Goal: Information Seeking & Learning: Compare options

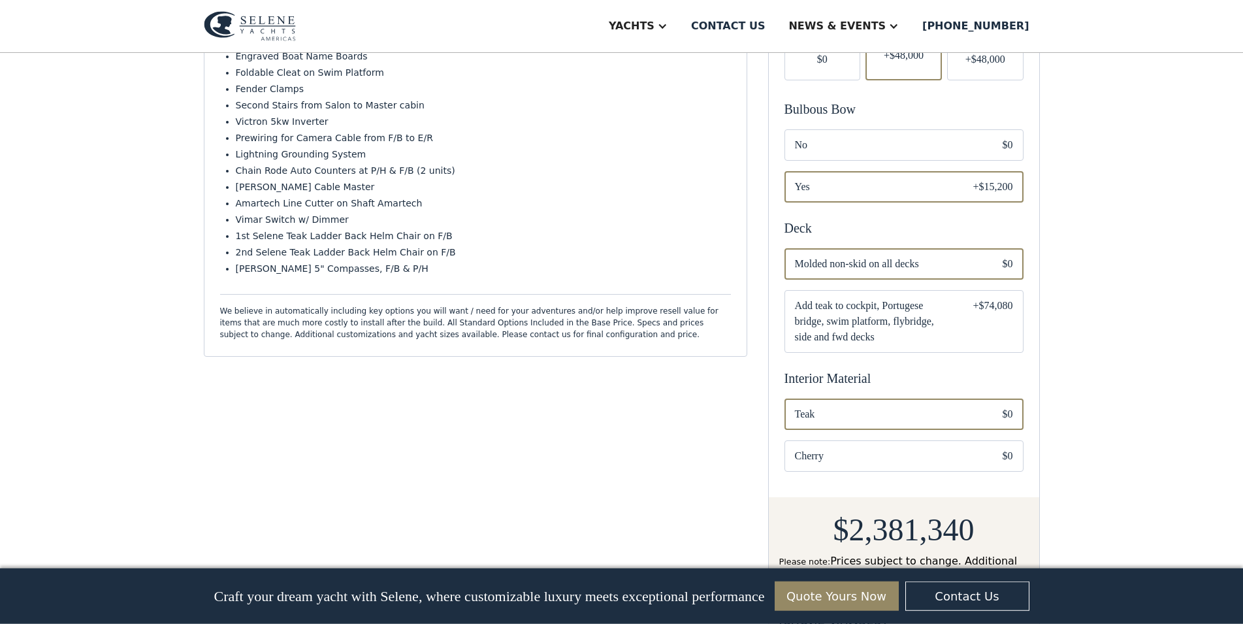
scroll to position [533, 0]
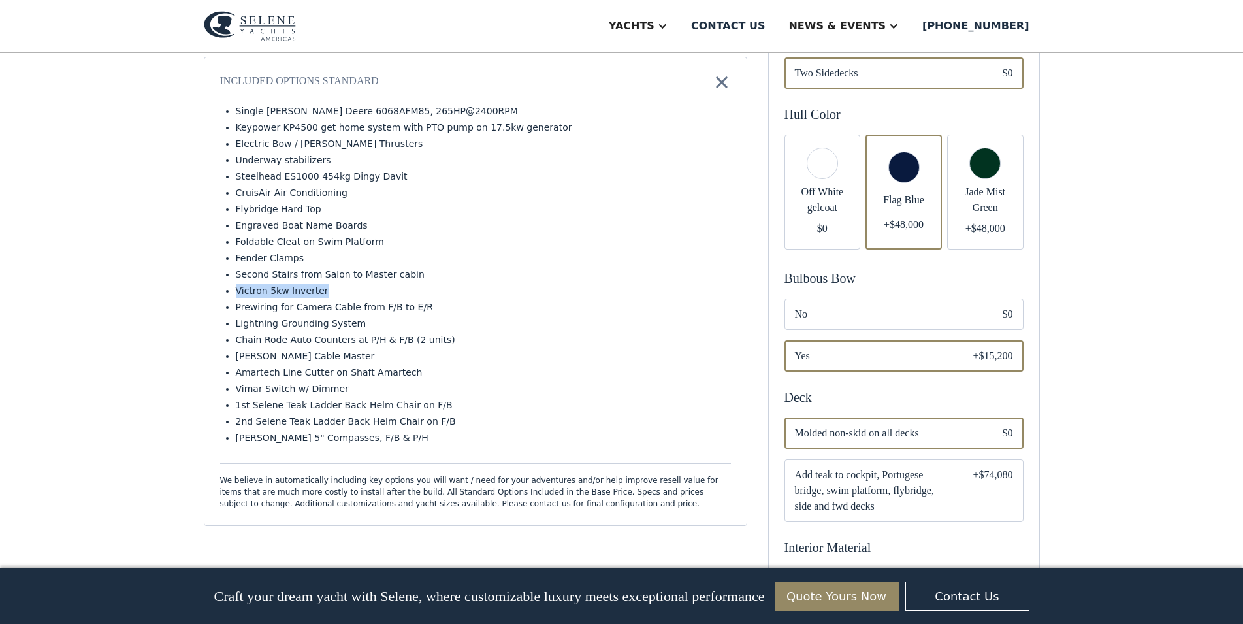
drag, startPoint x: 316, startPoint y: 295, endPoint x: 236, endPoint y: 297, distance: 80.4
click at [236, 297] on li "Victron 5kw Inverter" at bounding box center [483, 291] width 495 height 14
drag, startPoint x: 234, startPoint y: 197, endPoint x: 267, endPoint y: 197, distance: 32.7
click at [266, 197] on li "CruisAir Air Conditioning" at bounding box center [483, 193] width 495 height 14
drag, startPoint x: 336, startPoint y: 198, endPoint x: 235, endPoint y: 201, distance: 101.9
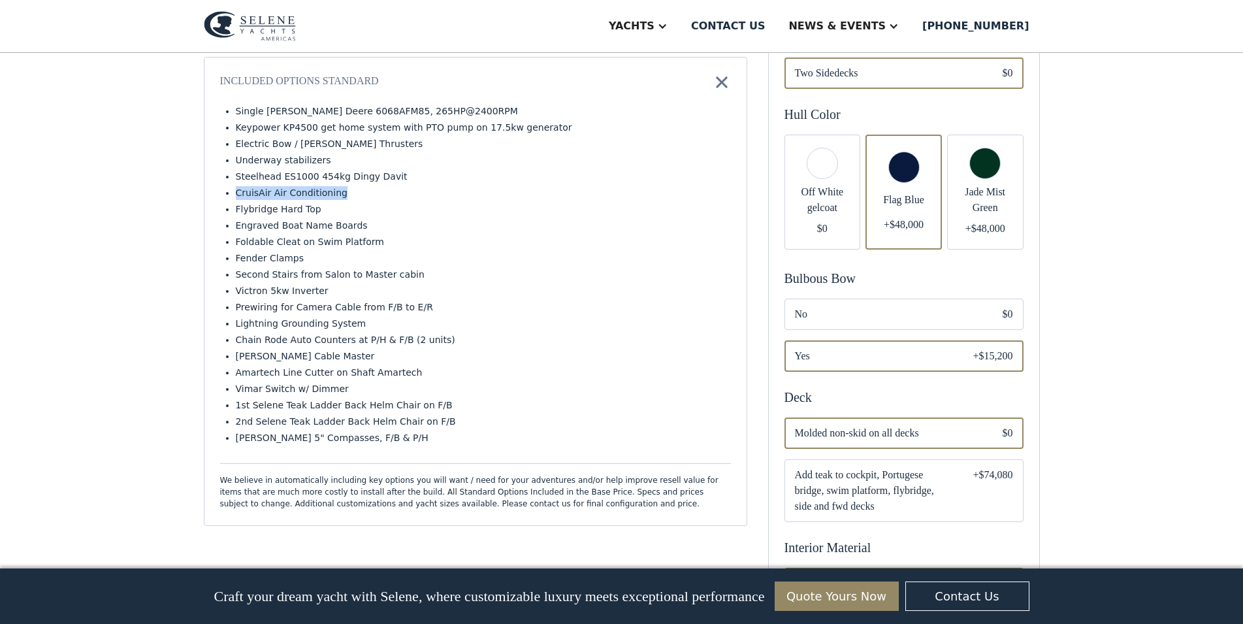
click at [236, 200] on li "CruisAir Air Conditioning" at bounding box center [483, 193] width 495 height 14
click at [154, 255] on div "Private Area > Classic 54 Customize your yacht Share your yacht copy link Show …" at bounding box center [621, 268] width 1243 height 1497
drag, startPoint x: 383, startPoint y: 177, endPoint x: 223, endPoint y: 184, distance: 160.2
click at [223, 184] on ul "Single John Deere 6068AFM85, 265HP@2400RPM Keypower KP4500 get home system with…" at bounding box center [475, 276] width 511 height 343
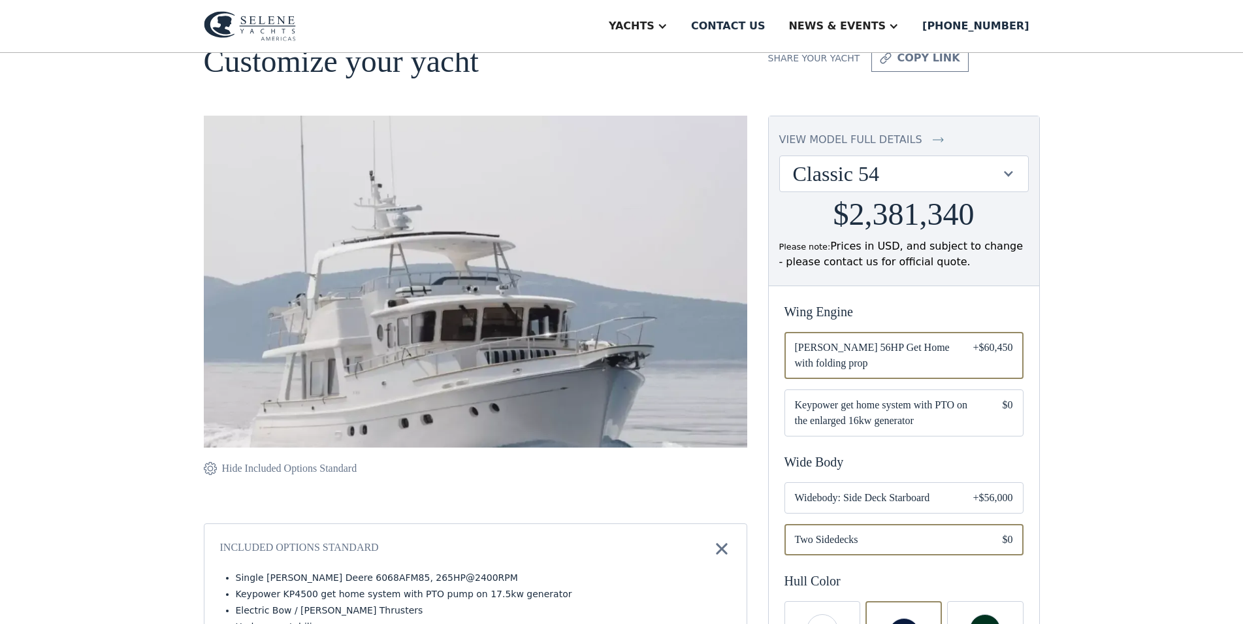
scroll to position [0, 0]
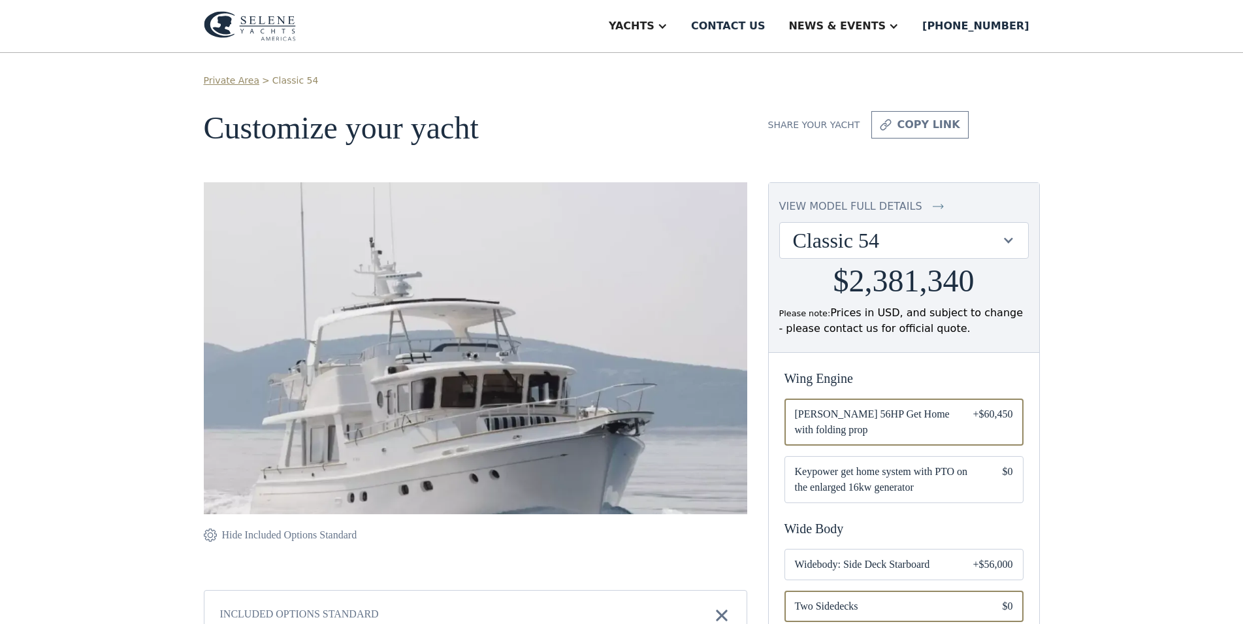
click at [929, 244] on div "Classic 54" at bounding box center [897, 240] width 209 height 25
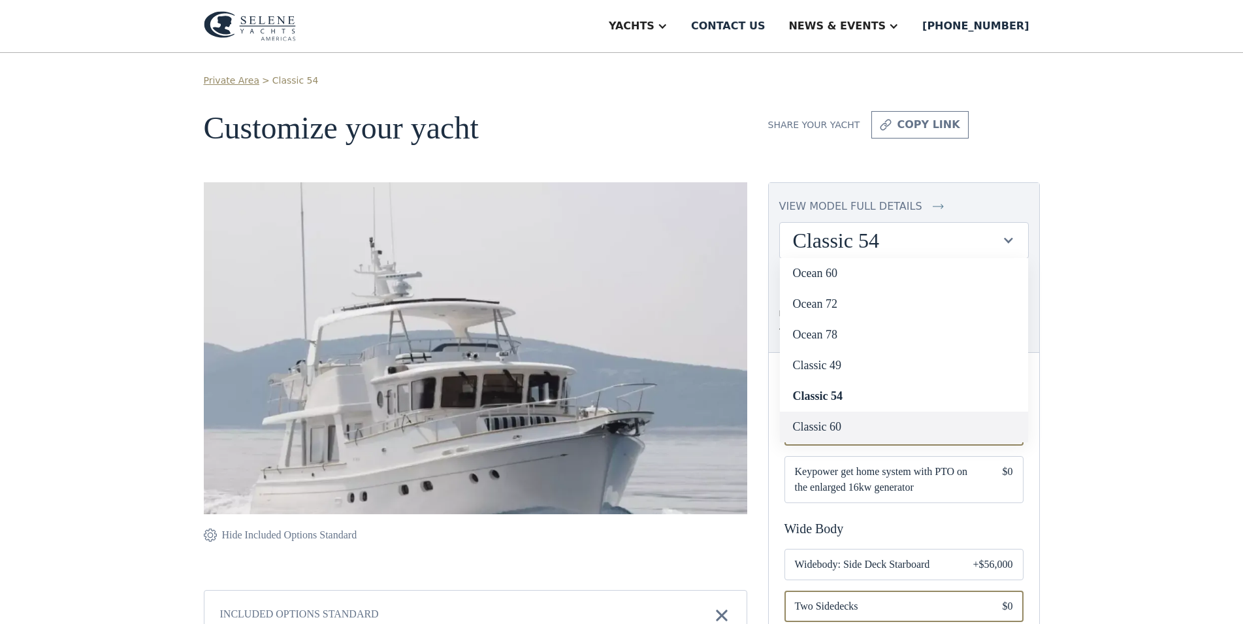
click at [853, 423] on link "Classic 60" at bounding box center [904, 427] width 248 height 31
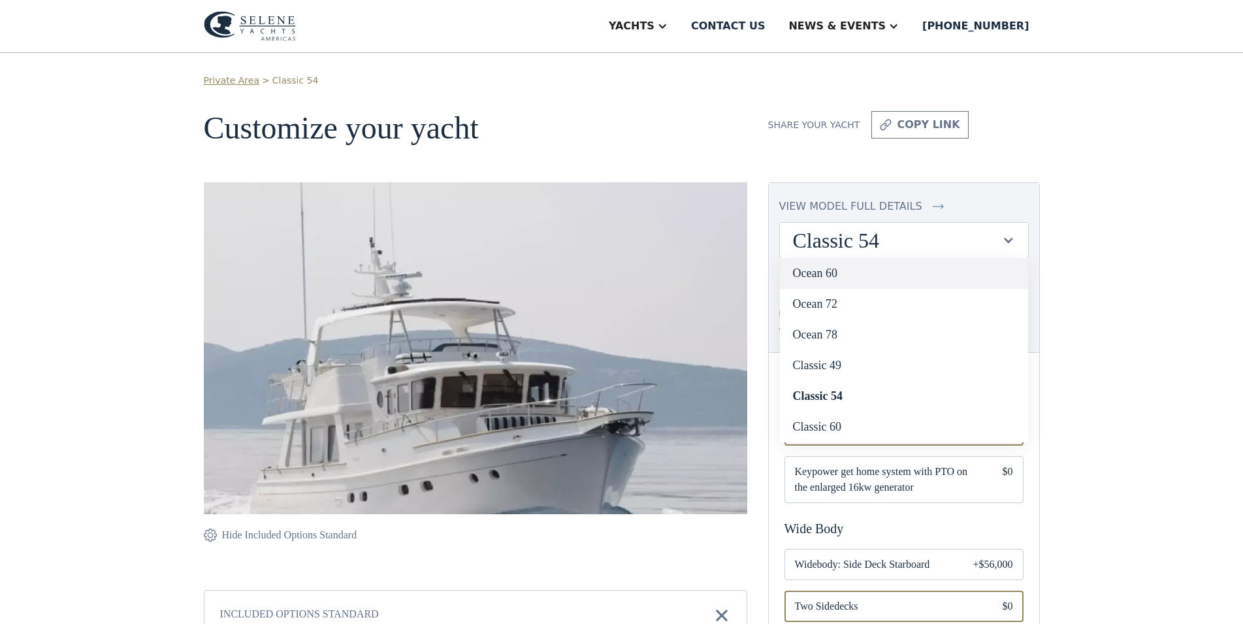
click at [832, 273] on link "Ocean 60" at bounding box center [904, 273] width 248 height 31
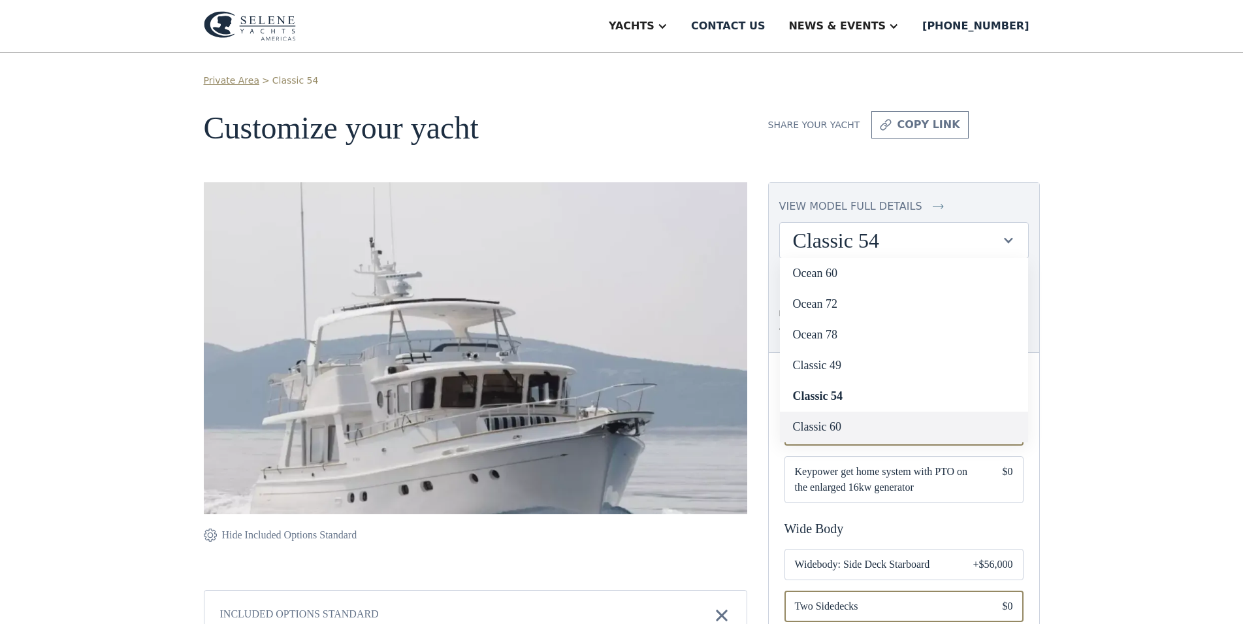
click at [840, 427] on link "Classic 60" at bounding box center [904, 427] width 248 height 31
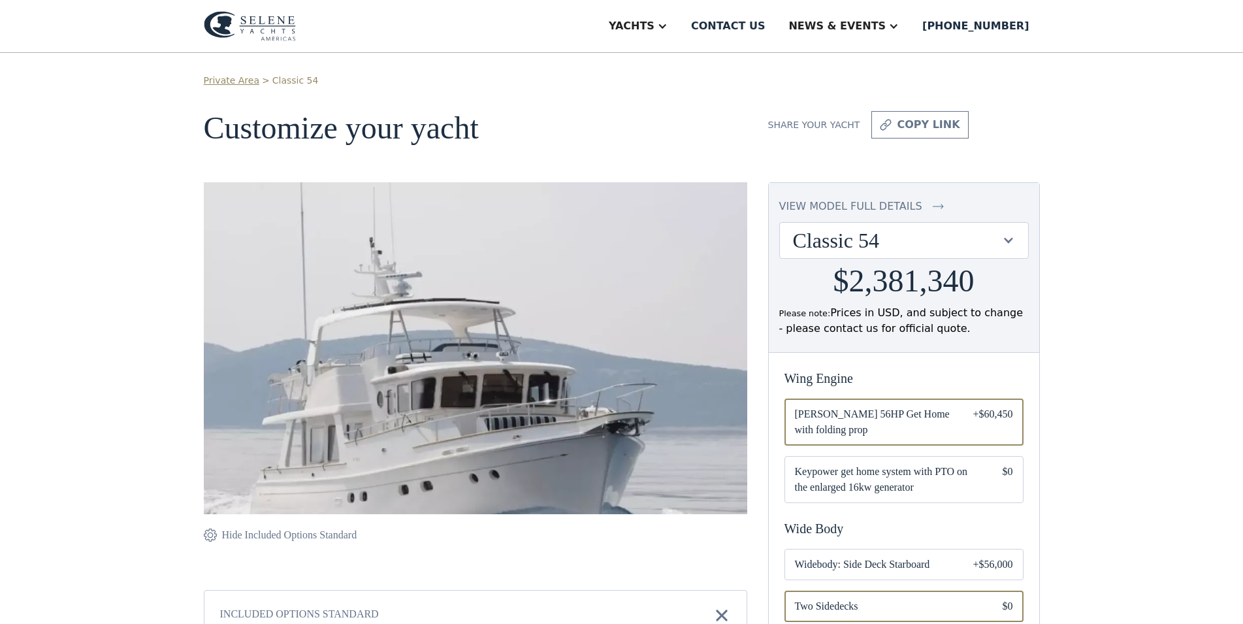
click at [889, 263] on div "view model full details Classic 54 Ocean 60 Ocean 72 Ocean 78 Classic 49 Classi…" at bounding box center [904, 268] width 270 height 170
click at [881, 247] on div "Classic 54" at bounding box center [897, 240] width 209 height 25
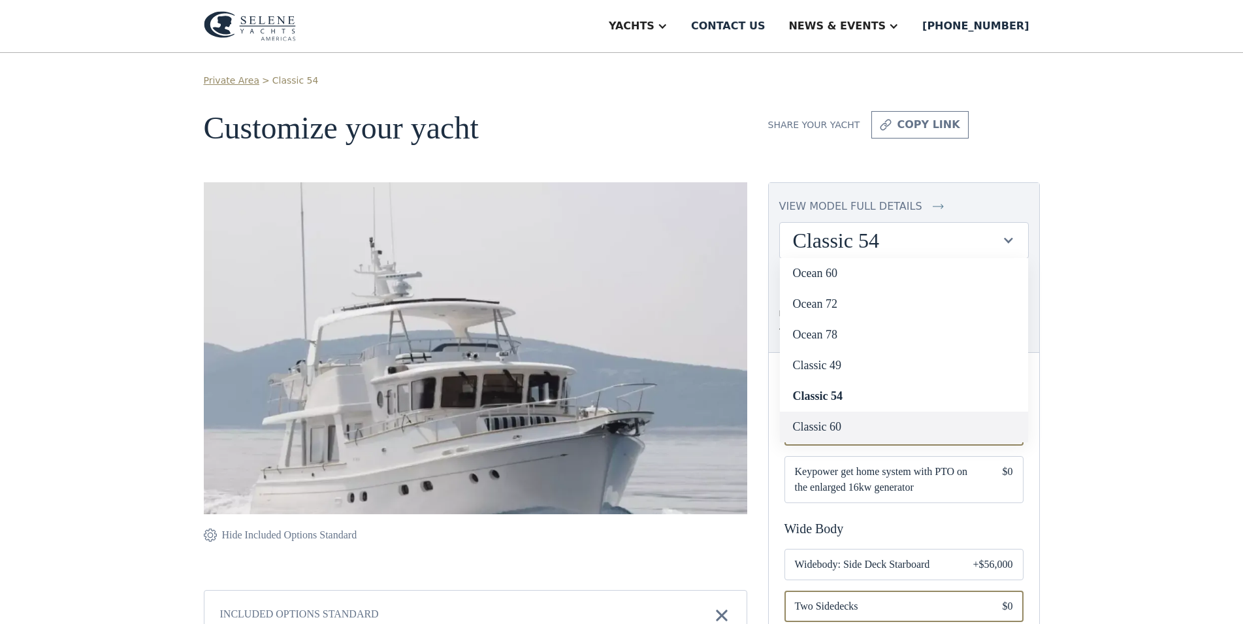
click at [860, 423] on link "Classic 60" at bounding box center [904, 427] width 248 height 31
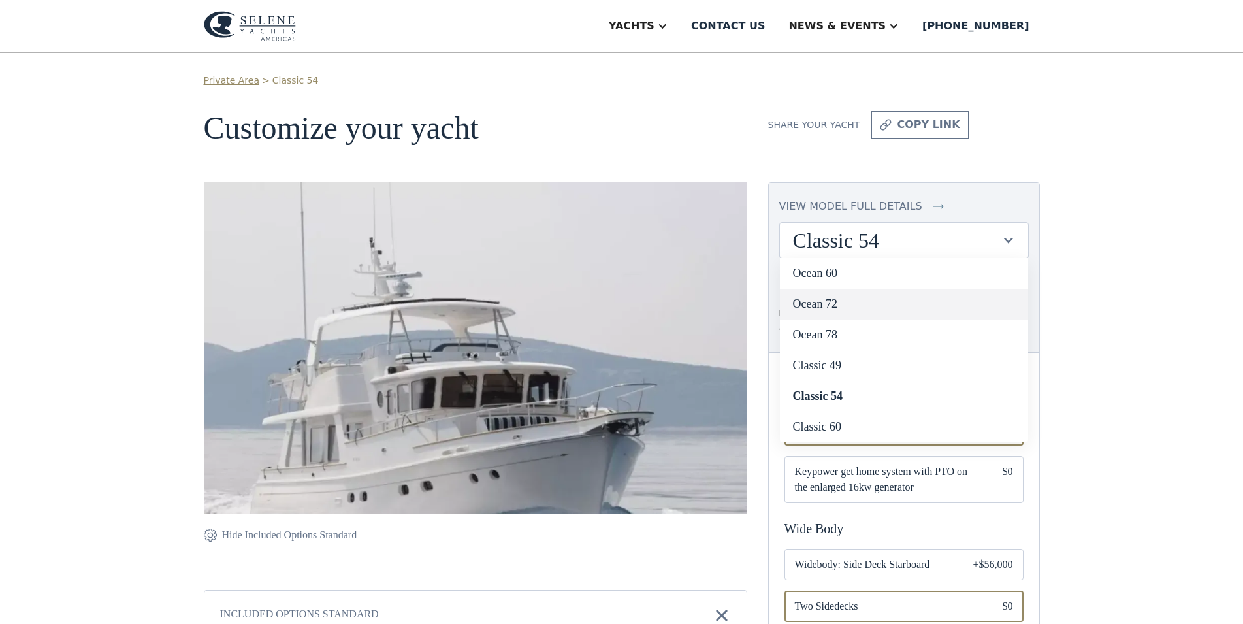
click at [831, 300] on link "Ocean 72" at bounding box center [904, 304] width 248 height 31
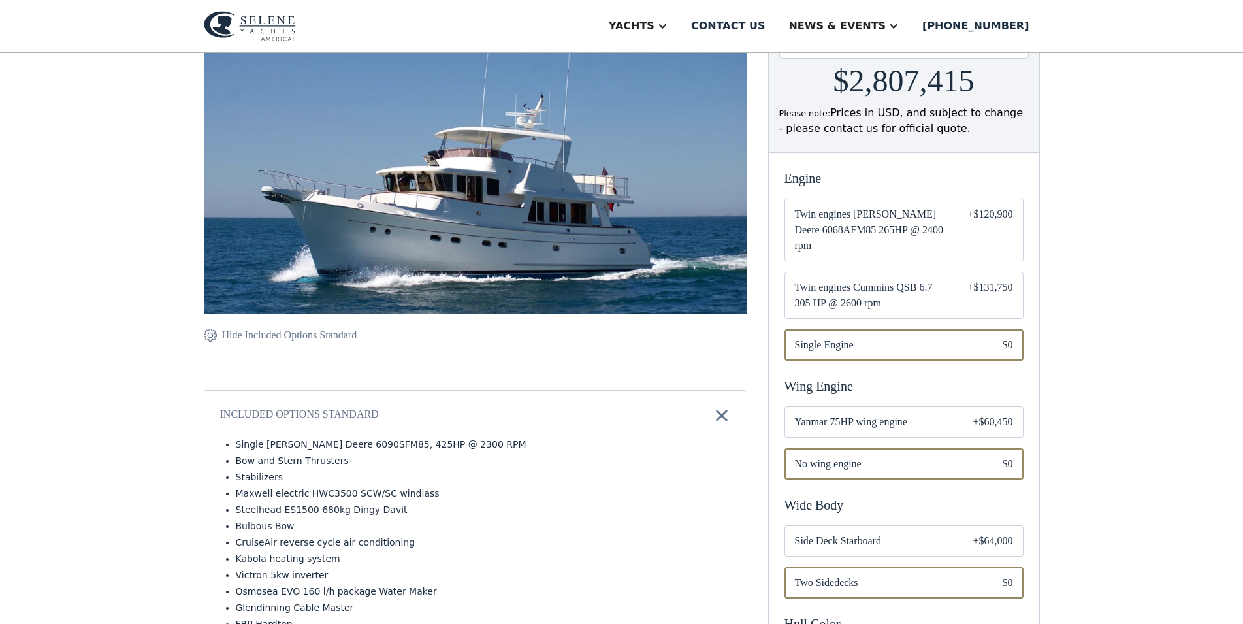
click at [863, 422] on span "Yanmar 75HP wing engine" at bounding box center [873, 422] width 157 height 16
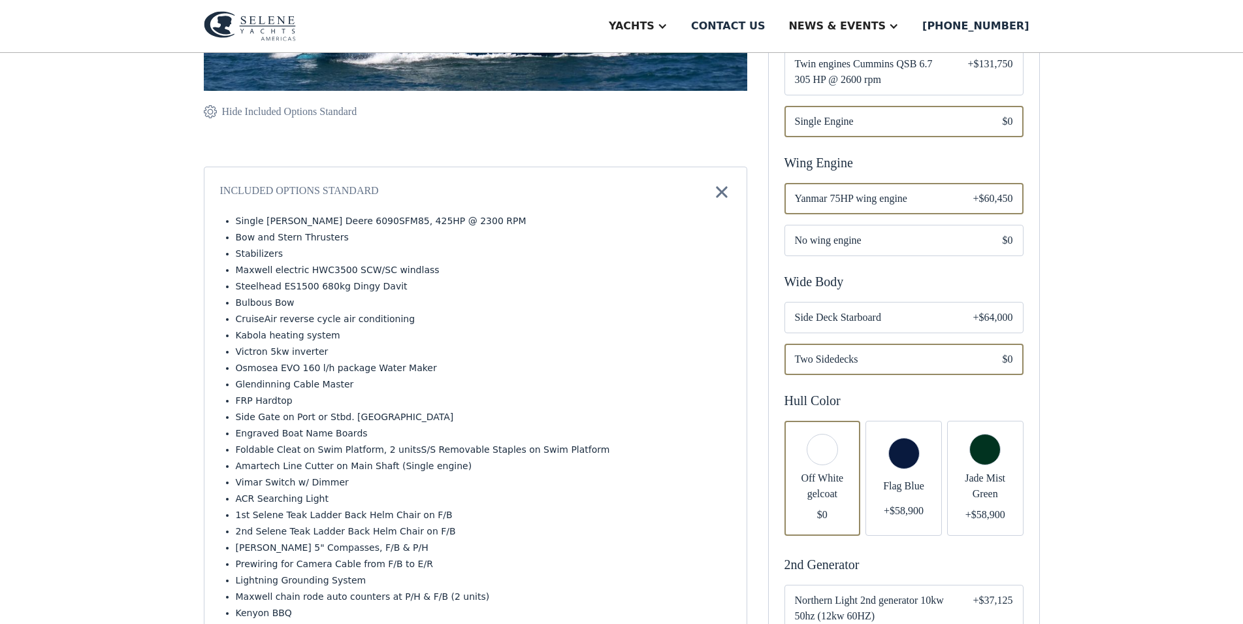
scroll to position [466, 0]
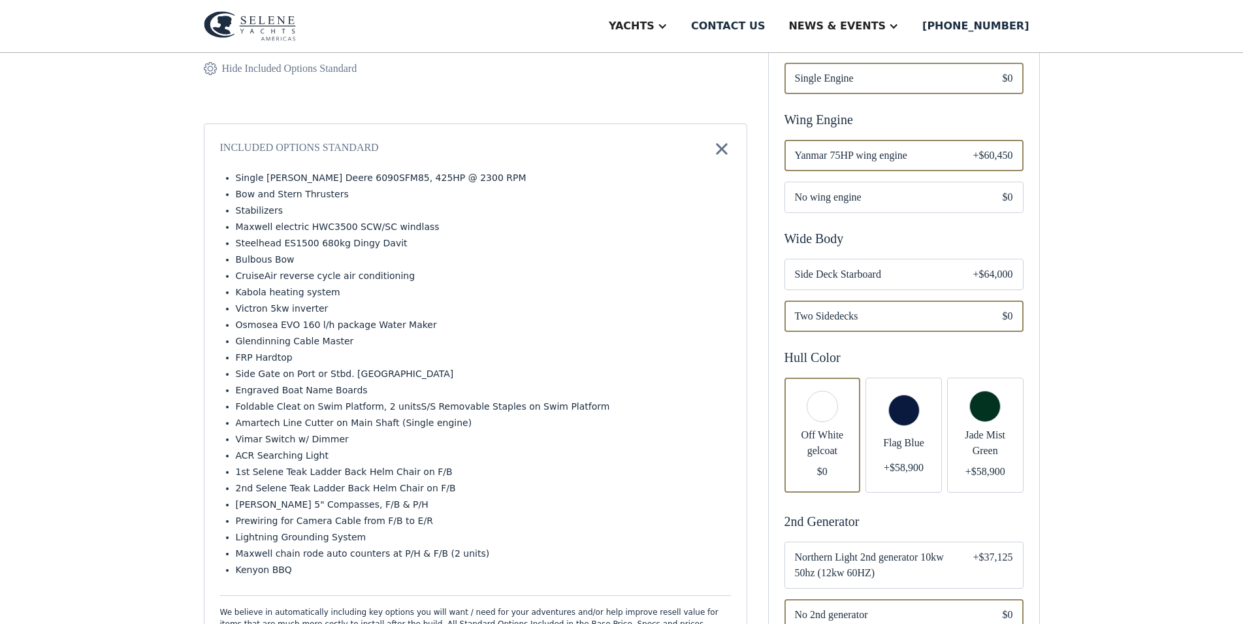
click at [860, 282] on span "Side Deck Starboard" at bounding box center [873, 275] width 157 height 16
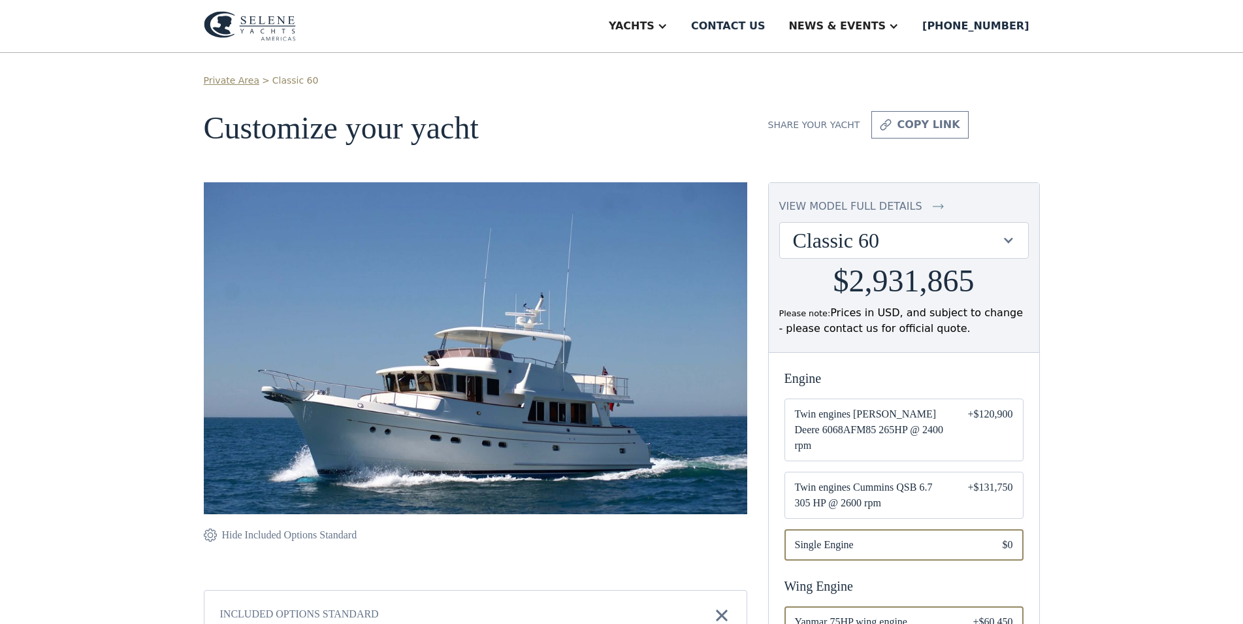
scroll to position [533, 0]
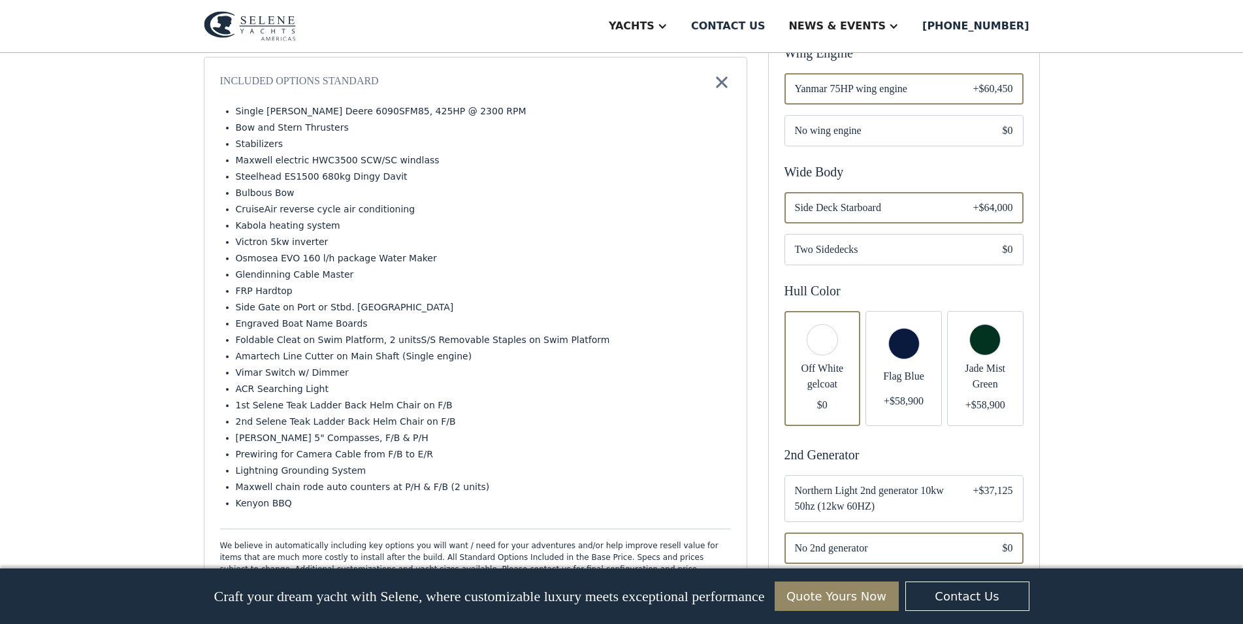
click at [922, 368] on div "Email Form" at bounding box center [904, 368] width 76 height 115
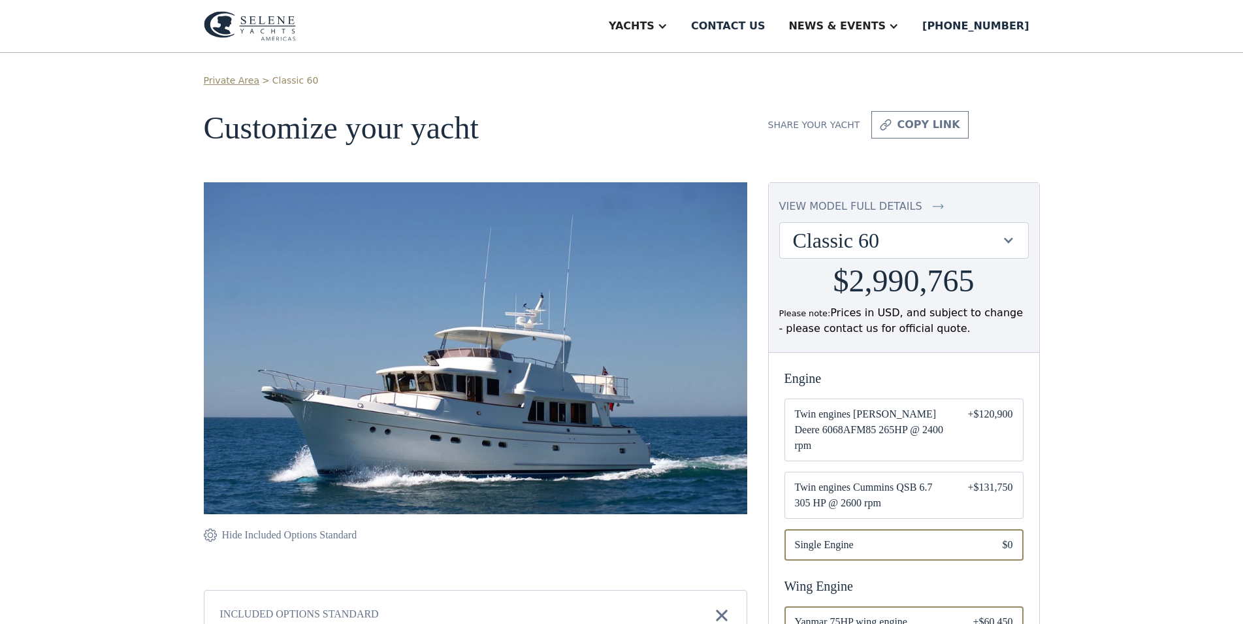
click at [837, 208] on div "view model full details" at bounding box center [850, 207] width 143 height 16
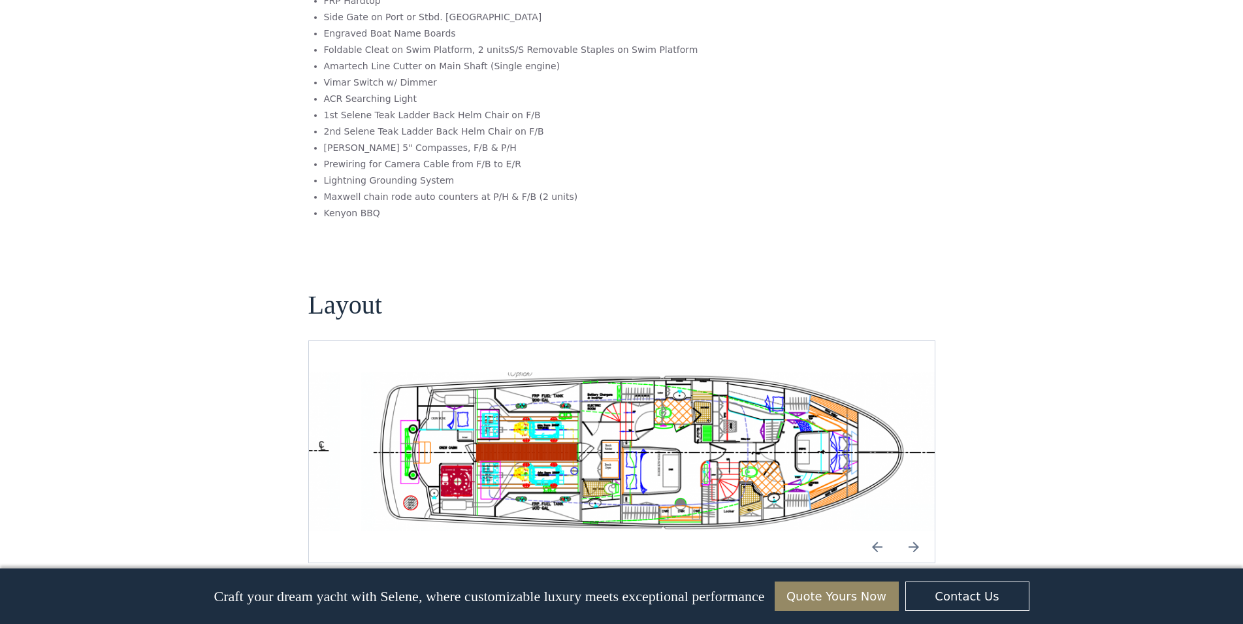
scroll to position [81, 0]
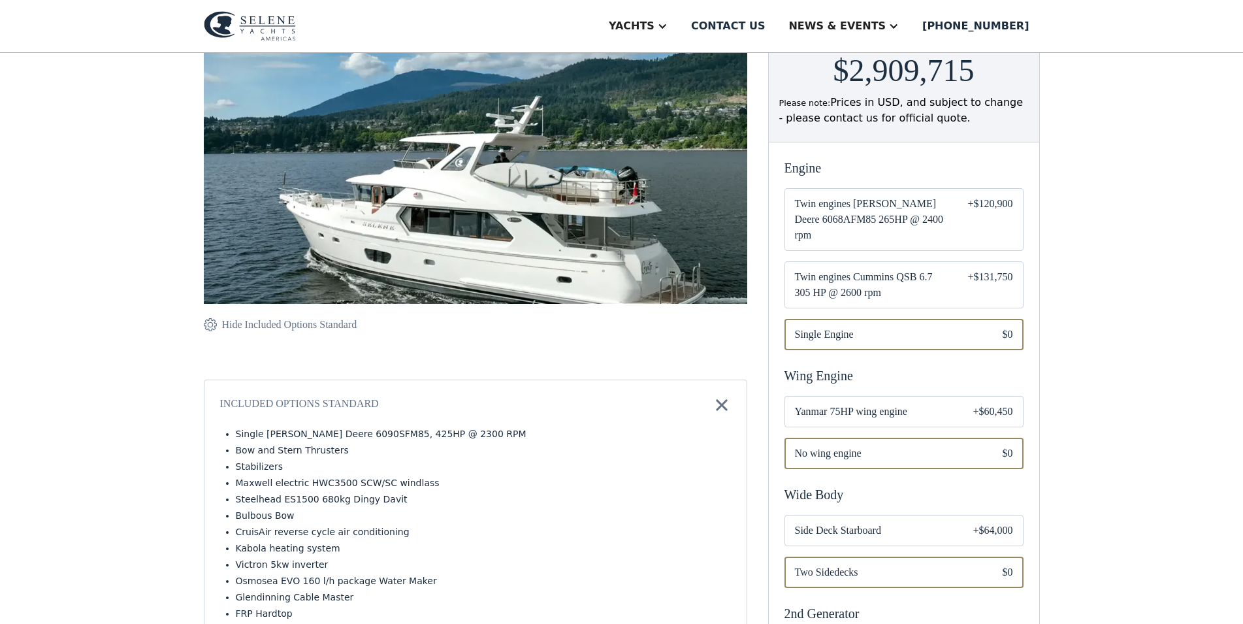
scroll to position [67, 0]
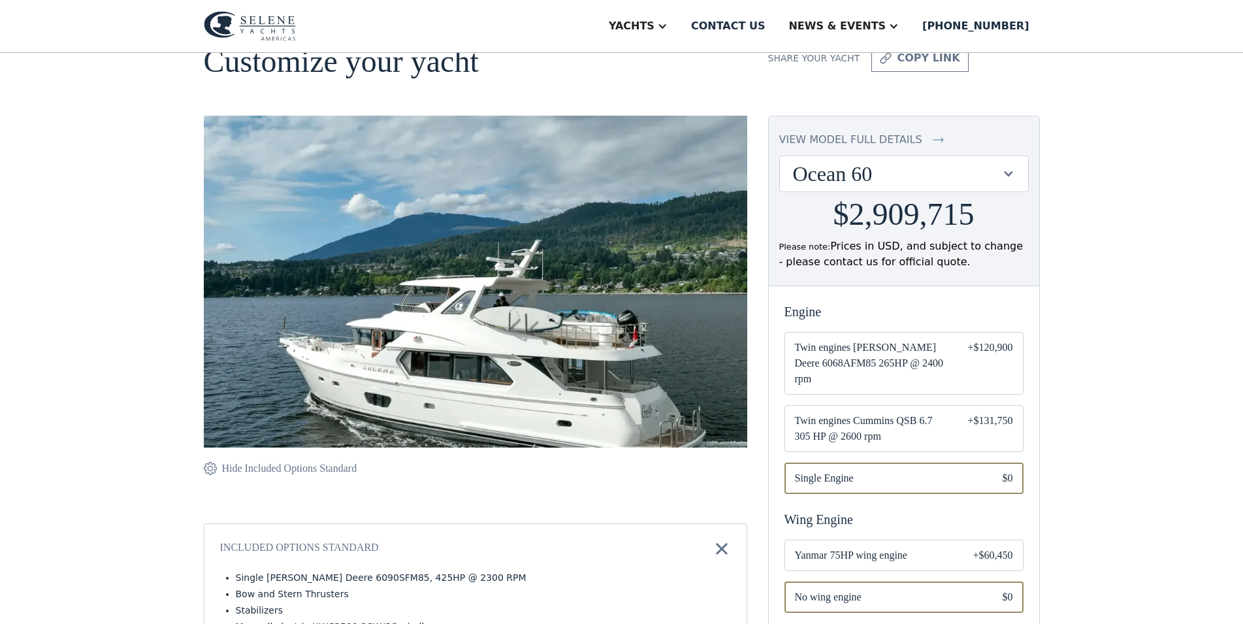
click at [833, 136] on div "view model full details" at bounding box center [850, 140] width 143 height 16
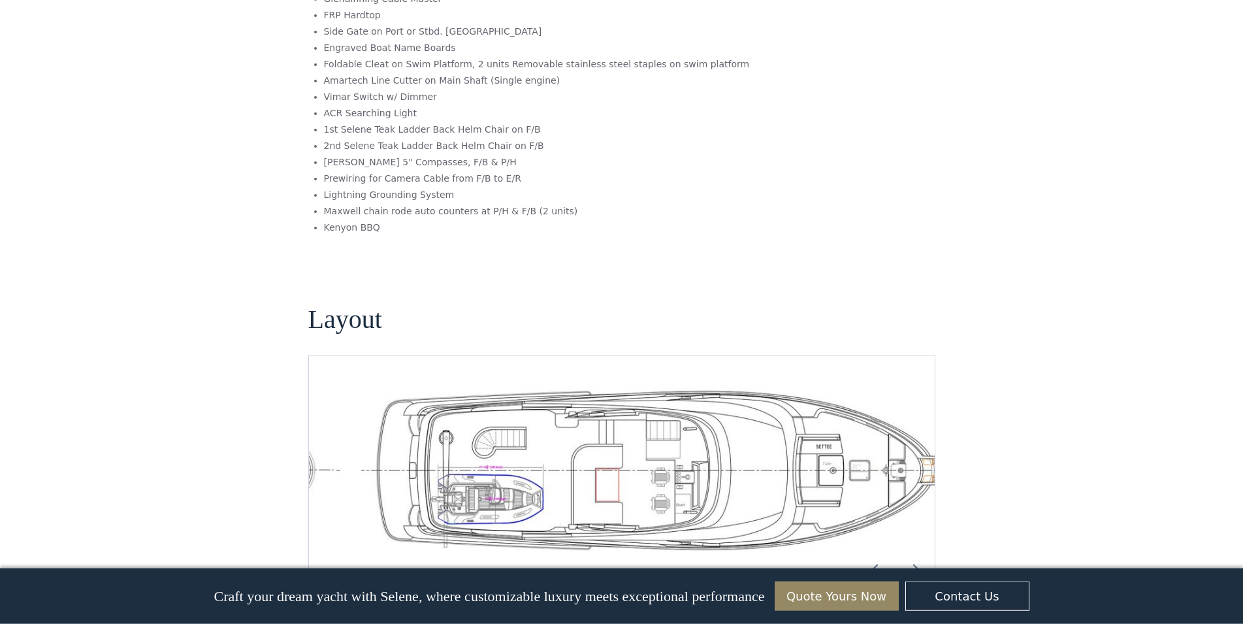
scroll to position [2184, 0]
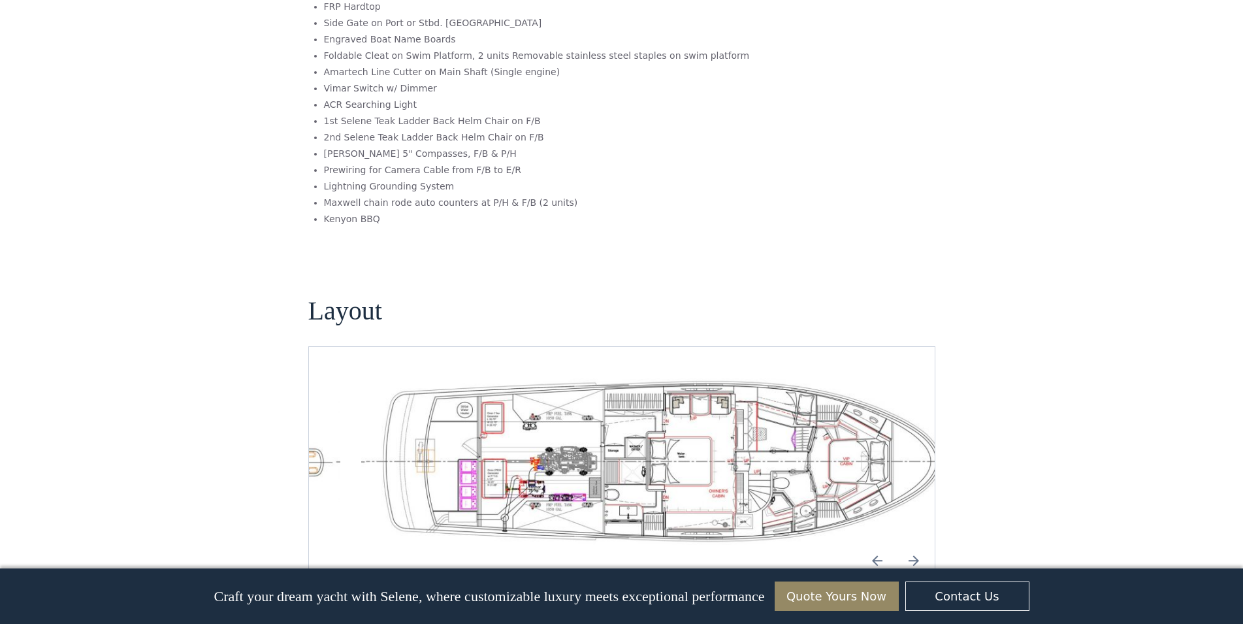
click at [873, 545] on img "Previous slide" at bounding box center [877, 560] width 31 height 31
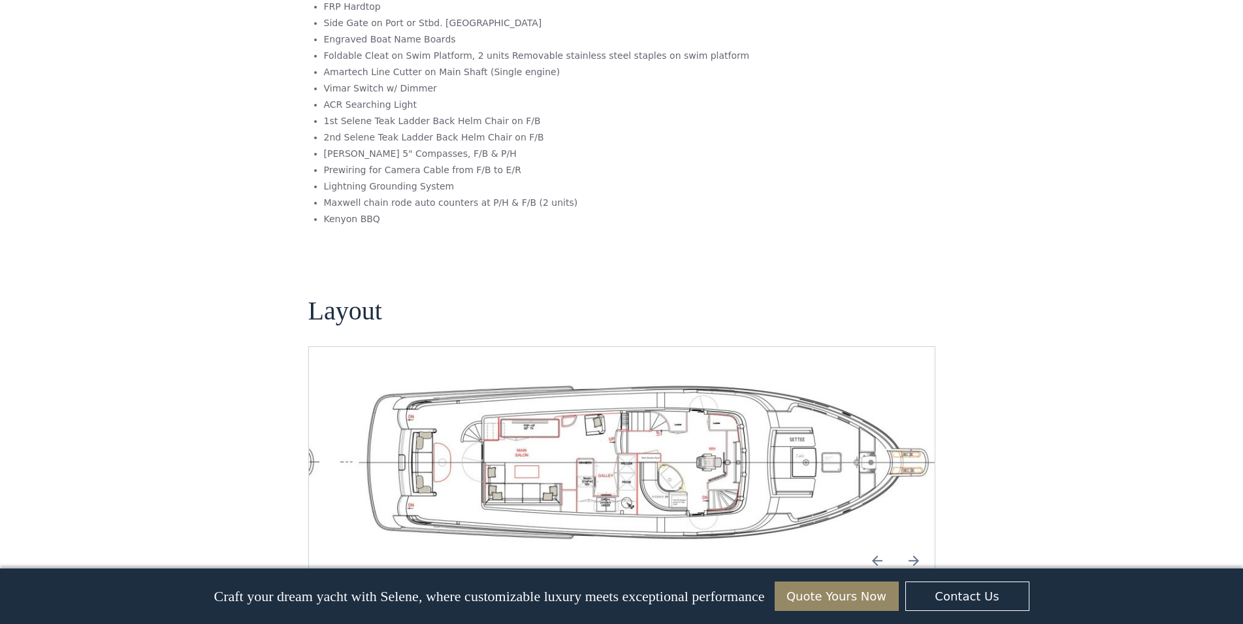
click at [708, 454] on img "open lightbox" at bounding box center [642, 461] width 605 height 167
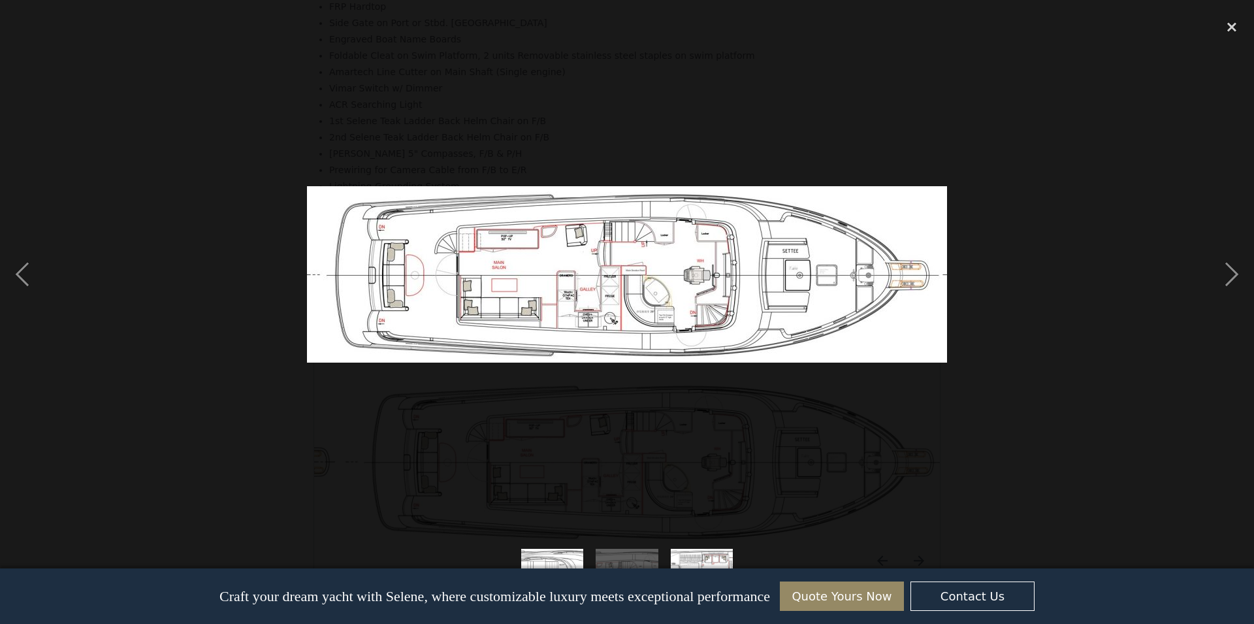
click at [1233, 29] on div "close lightbox" at bounding box center [1232, 26] width 44 height 29
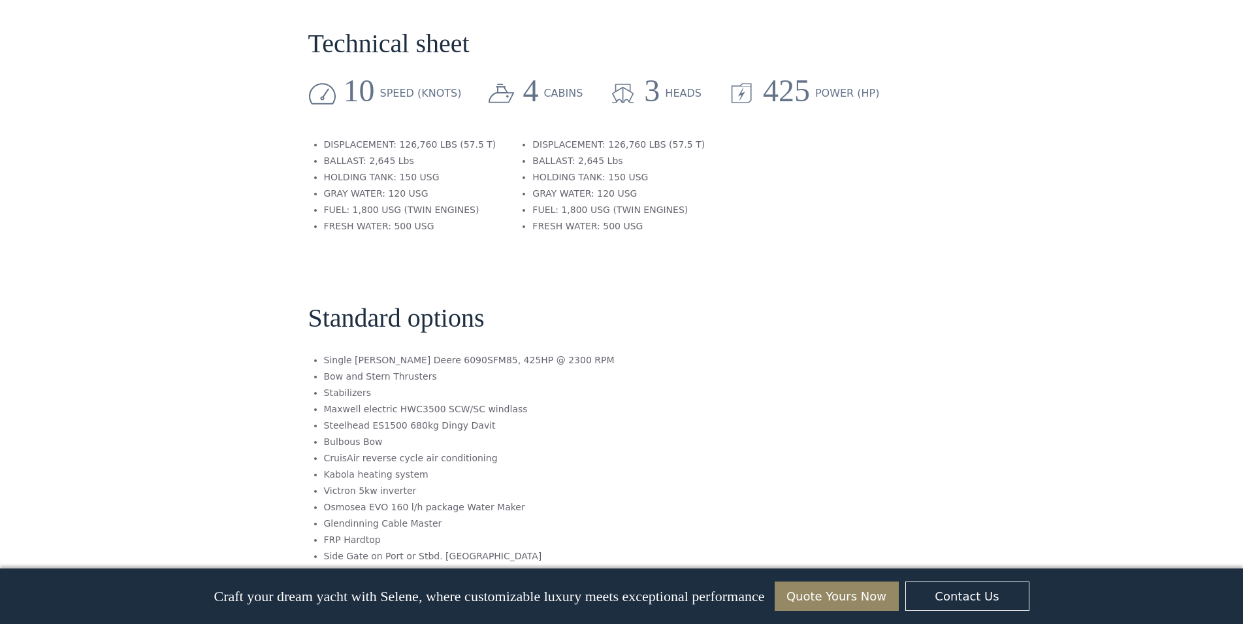
scroll to position [0, 0]
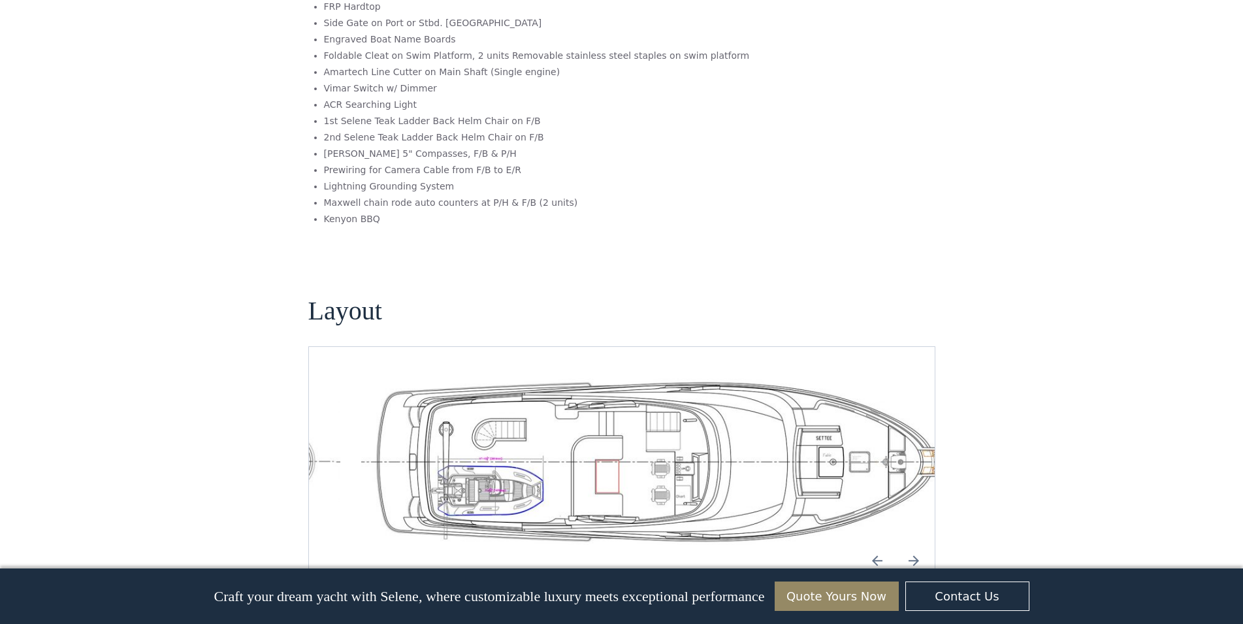
click at [872, 545] on img "Previous slide" at bounding box center [877, 560] width 31 height 31
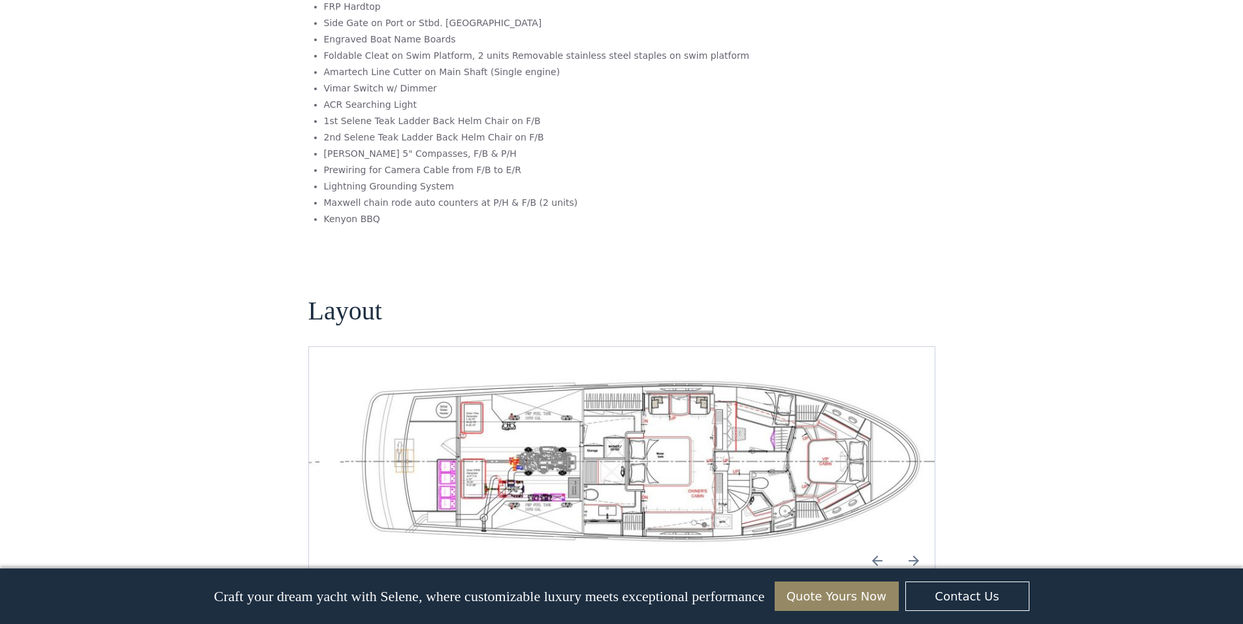
click at [871, 545] on img "Previous slide" at bounding box center [877, 560] width 31 height 31
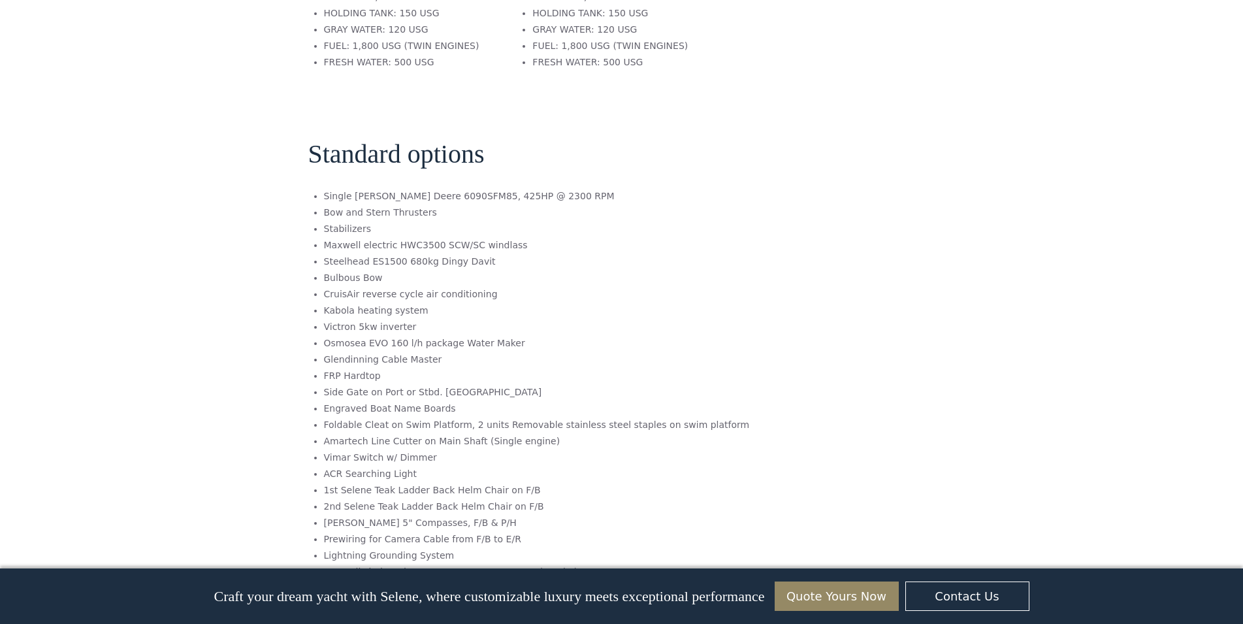
scroll to position [16, 0]
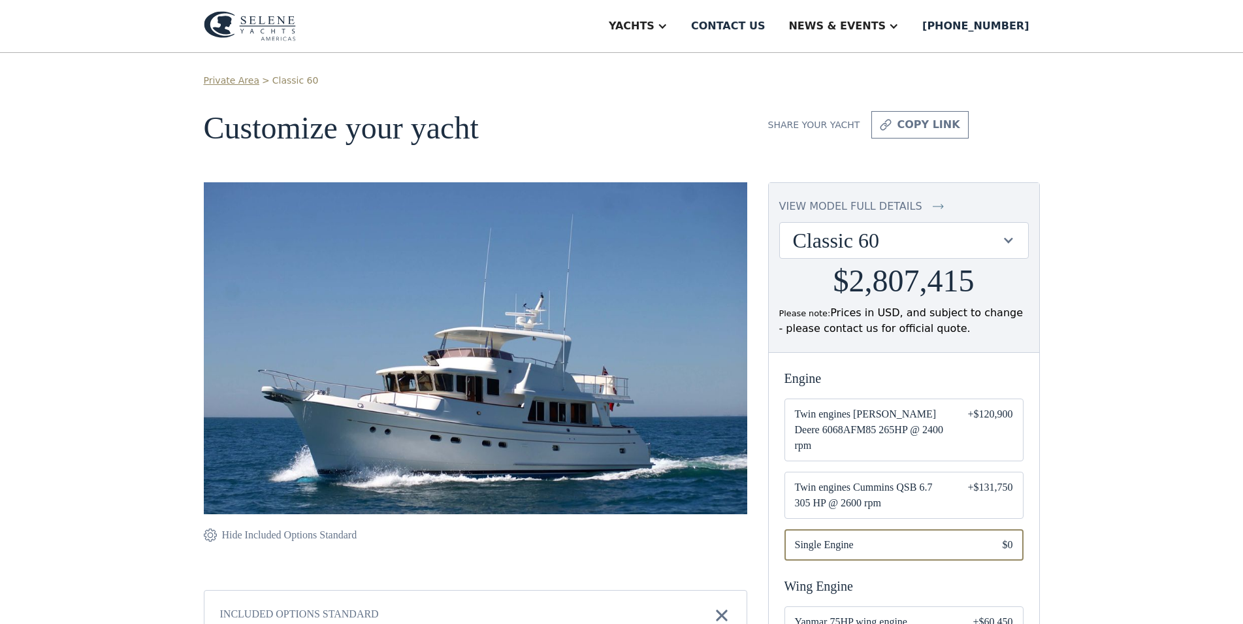
click at [870, 205] on div "view model full details" at bounding box center [850, 207] width 143 height 16
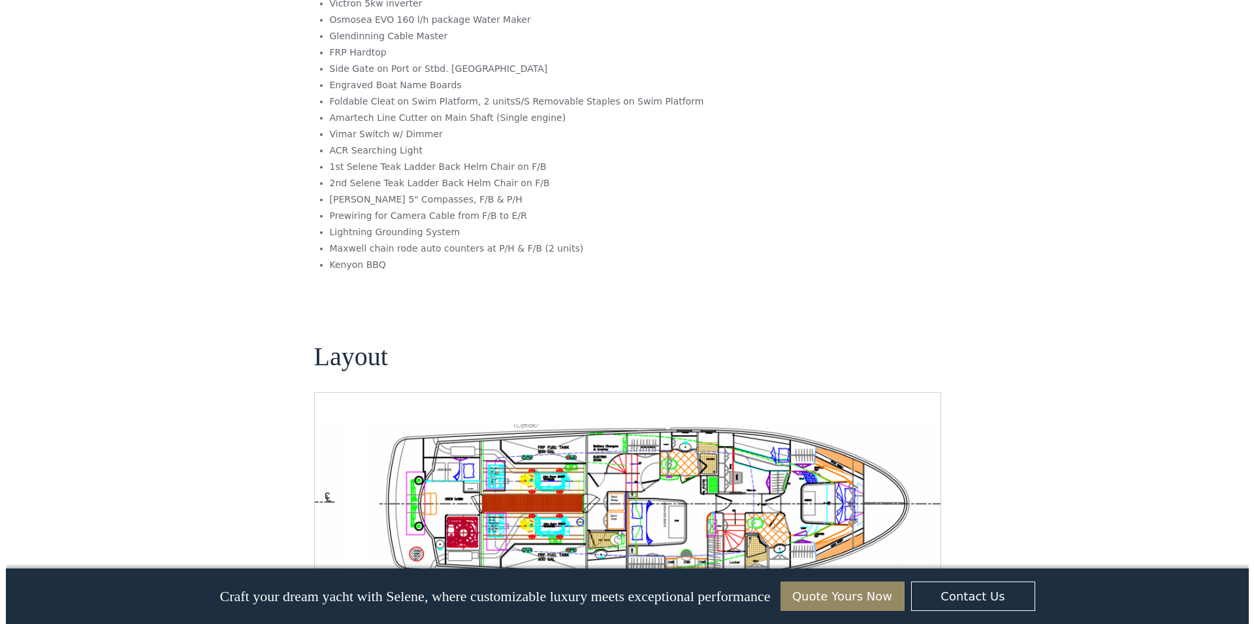
scroll to position [81, 0]
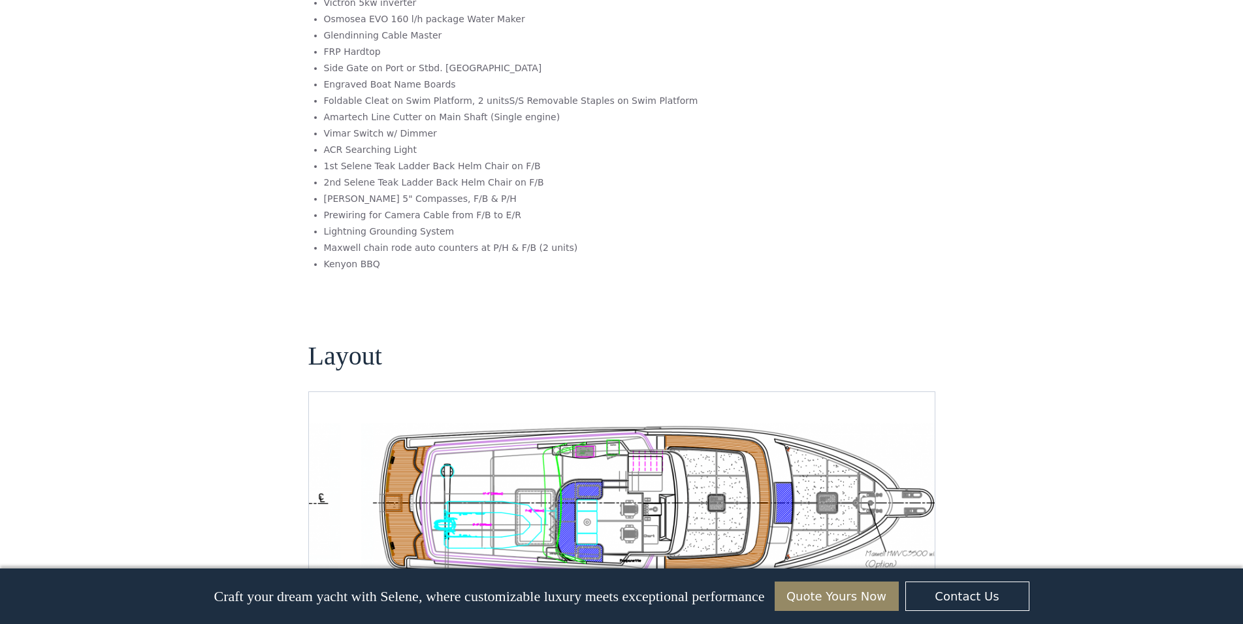
click at [903, 582] on img "Next slide" at bounding box center [913, 597] width 31 height 31
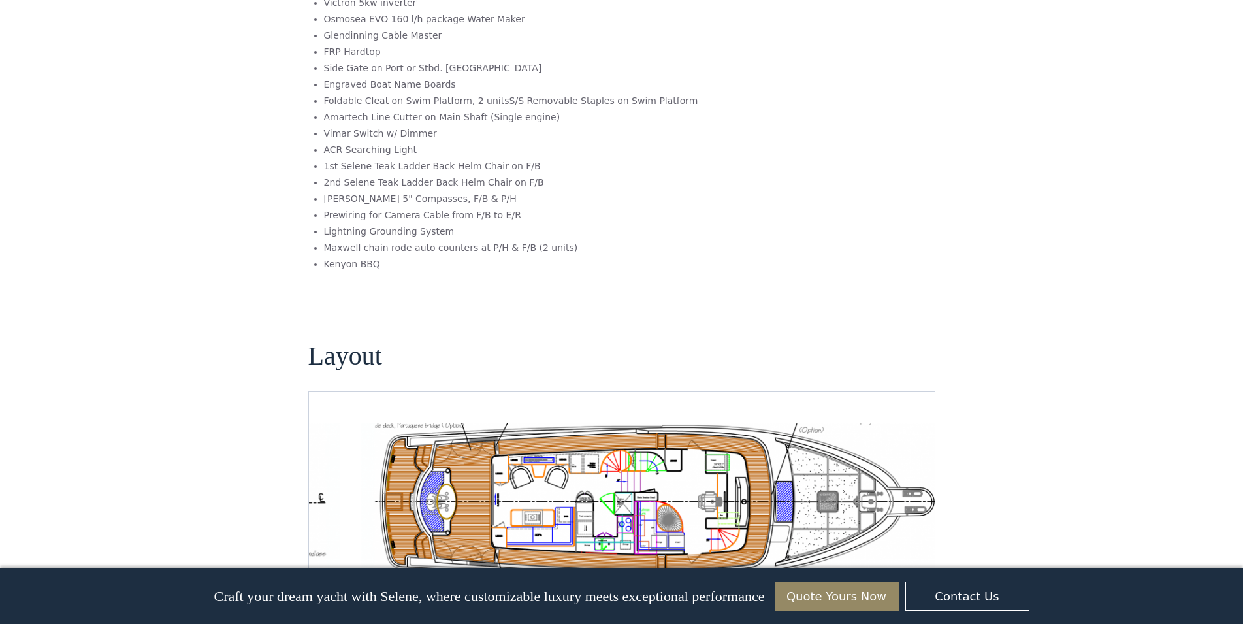
click at [675, 483] on img "open lightbox" at bounding box center [663, 502] width 605 height 159
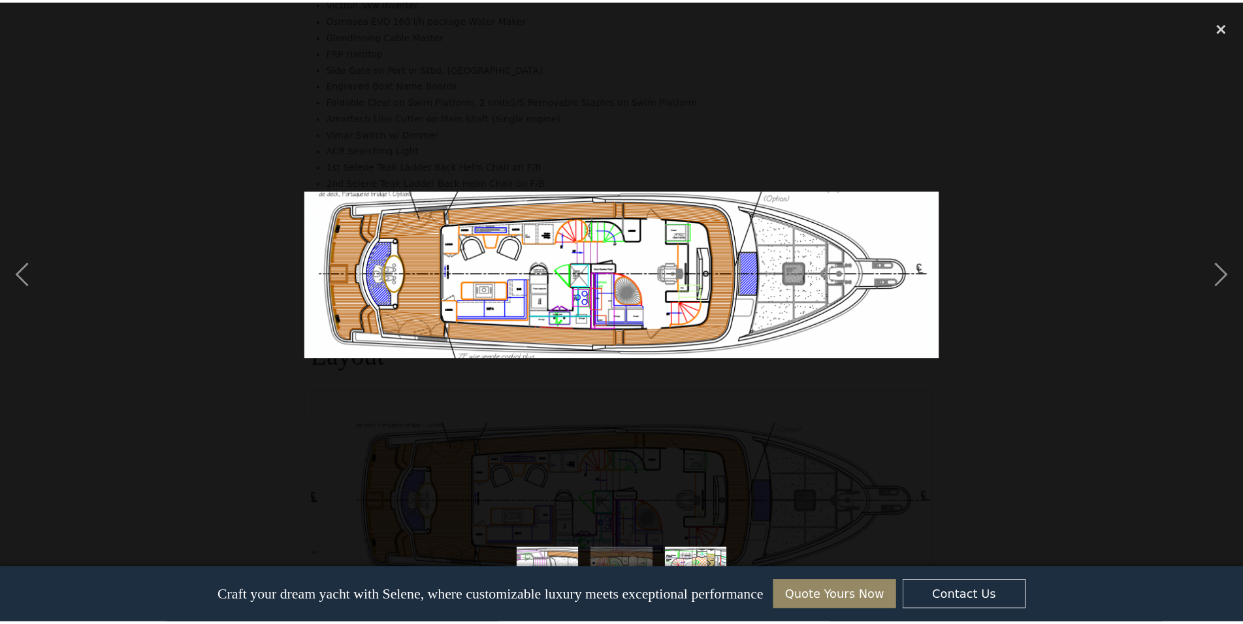
scroll to position [2120, 0]
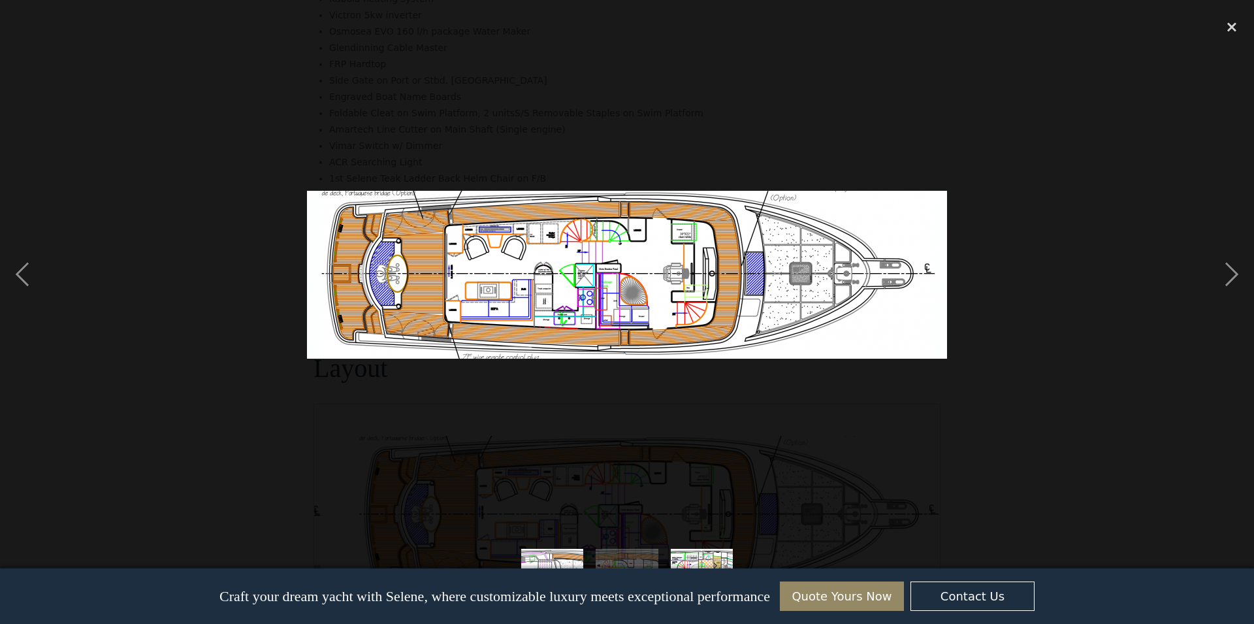
click at [63, 121] on div at bounding box center [627, 274] width 1254 height 524
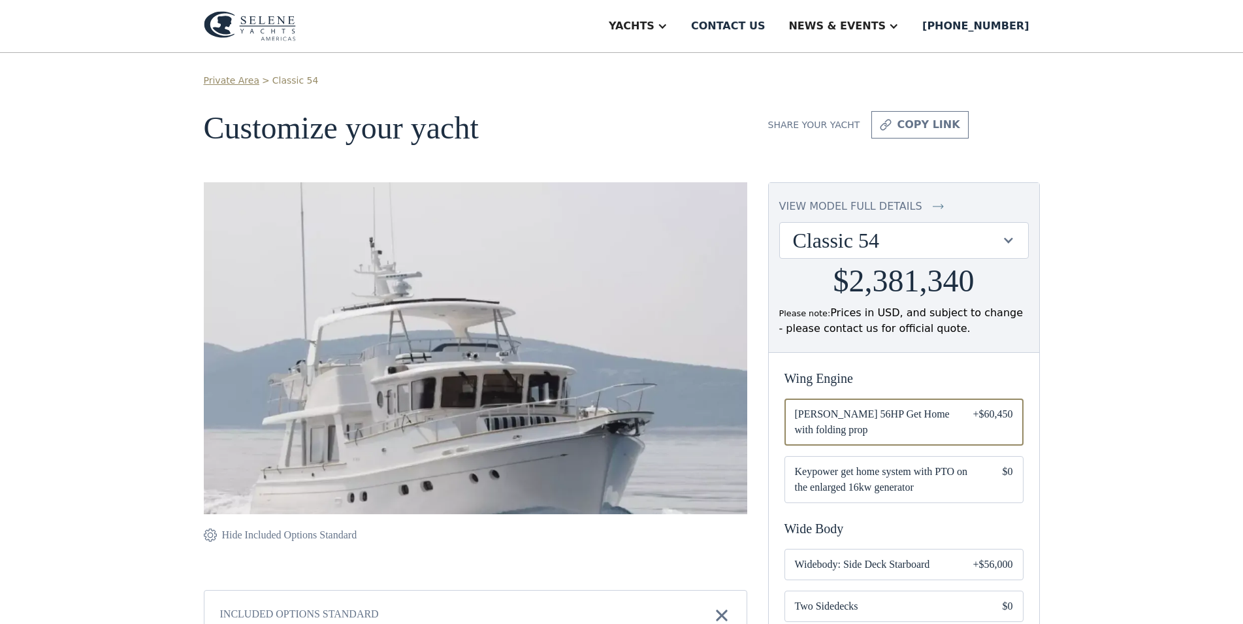
click at [873, 246] on div "Classic 54" at bounding box center [897, 240] width 209 height 25
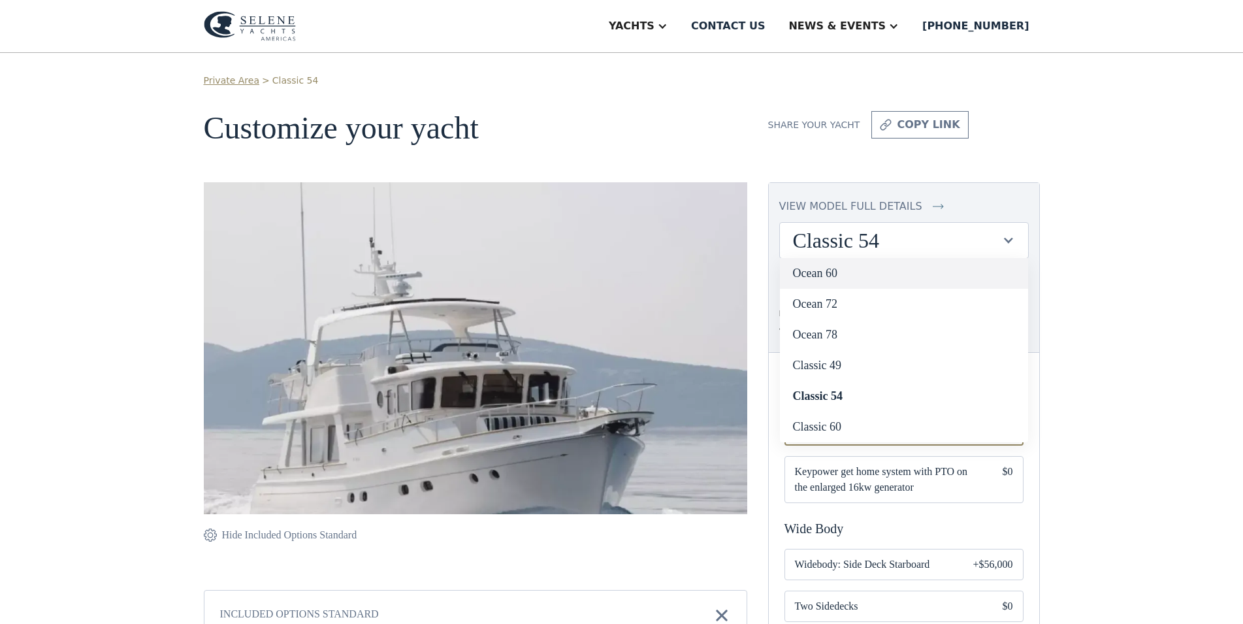
click at [846, 275] on link "Ocean 60" at bounding box center [904, 273] width 248 height 31
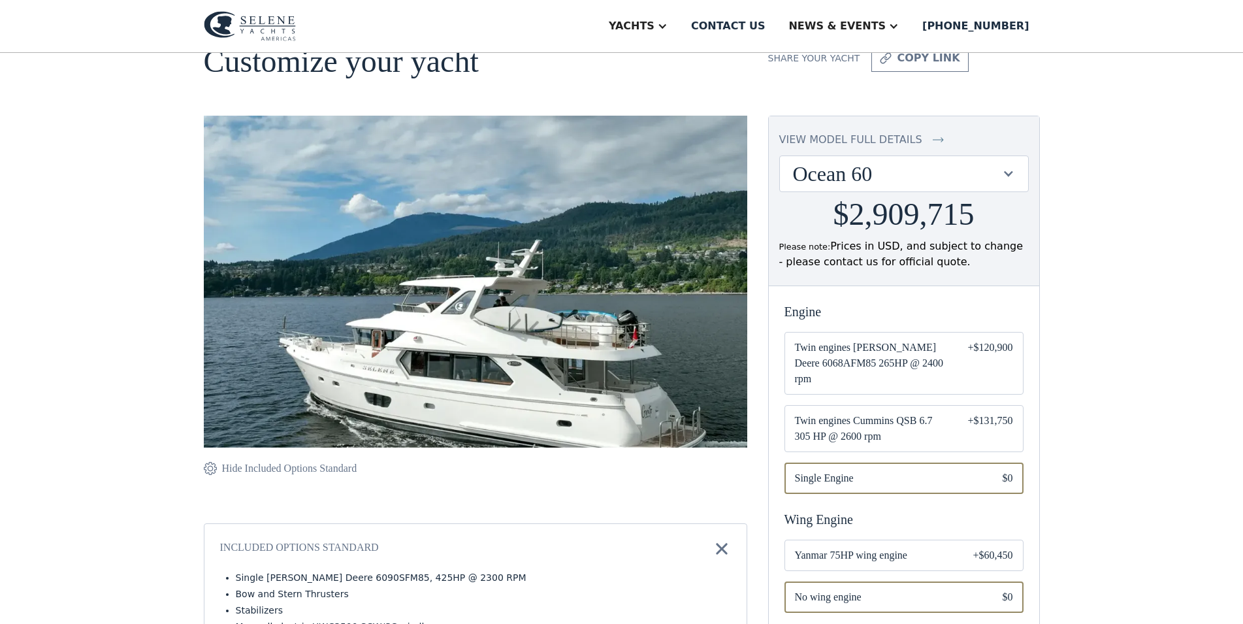
click at [838, 137] on div "view model full details" at bounding box center [850, 140] width 143 height 16
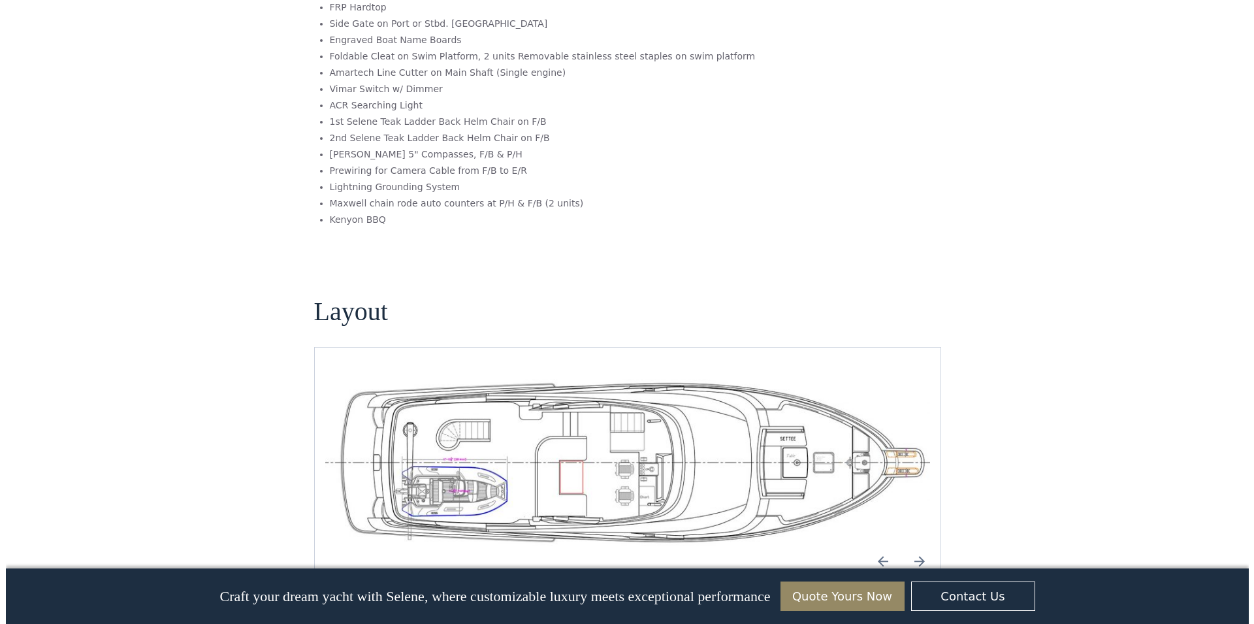
scroll to position [427, 0]
click at [908, 545] on img "Next slide" at bounding box center [913, 560] width 31 height 31
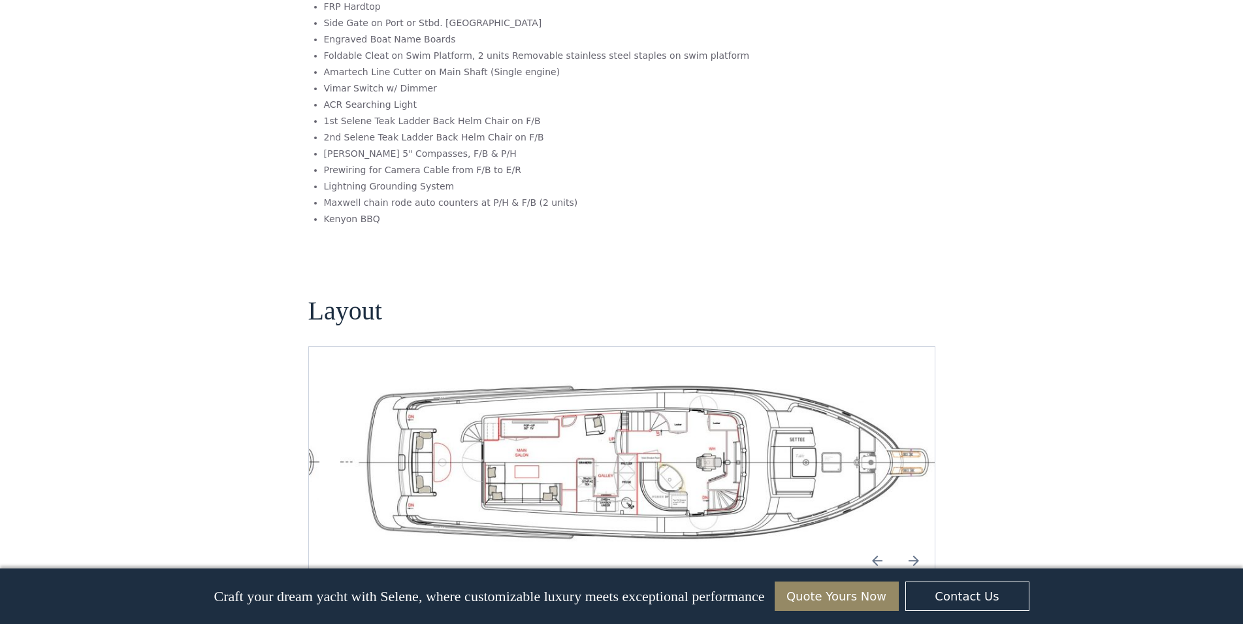
click at [590, 381] on img "open lightbox" at bounding box center [642, 461] width 605 height 167
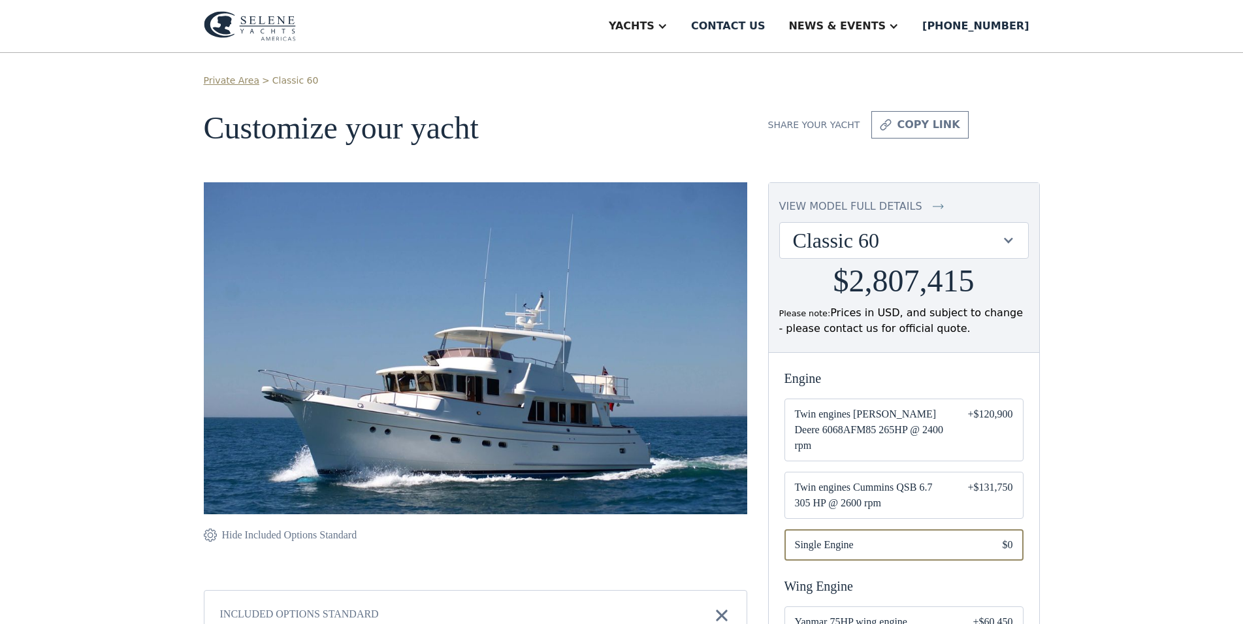
click at [803, 208] on div "view model full details" at bounding box center [850, 207] width 143 height 16
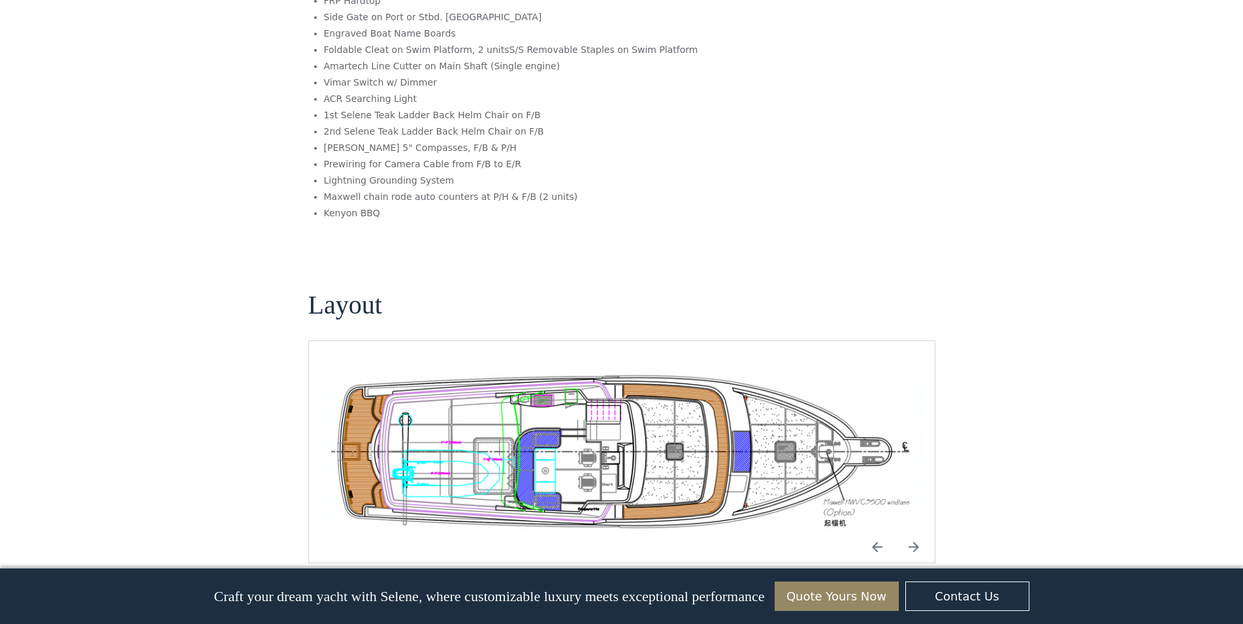
scroll to position [81, 0]
drag, startPoint x: 905, startPoint y: 502, endPoint x: 886, endPoint y: 500, distance: 18.4
click at [904, 530] on img "Next slide" at bounding box center [913, 545] width 31 height 31
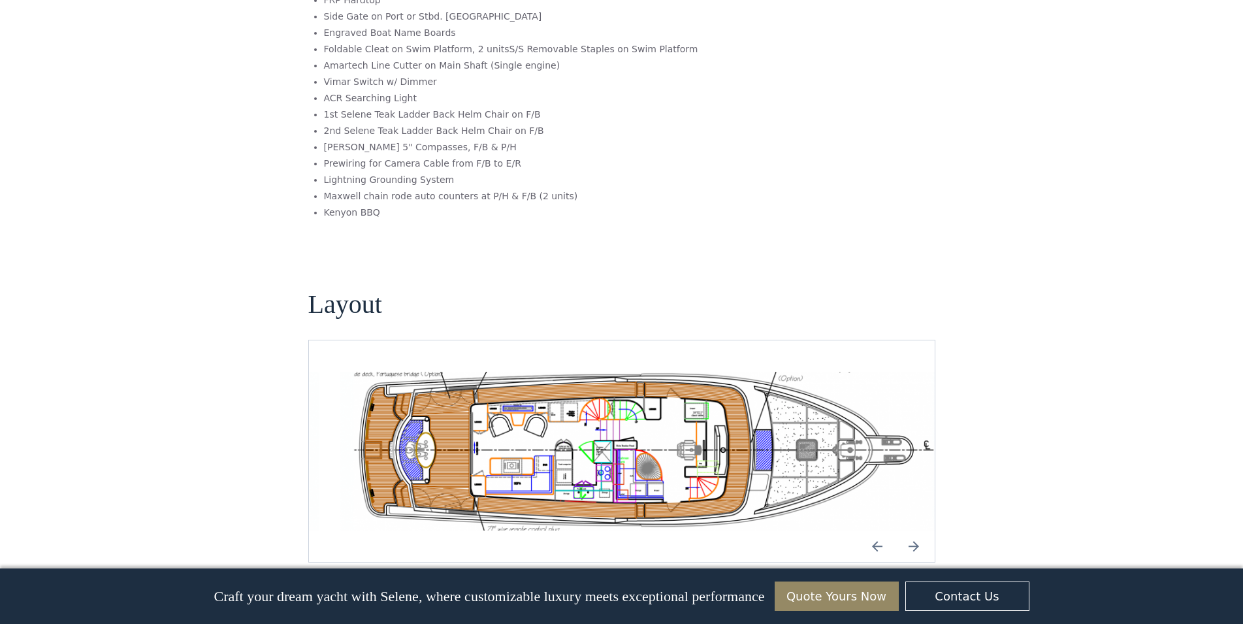
click at [579, 408] on img "open lightbox" at bounding box center [642, 451] width 605 height 159
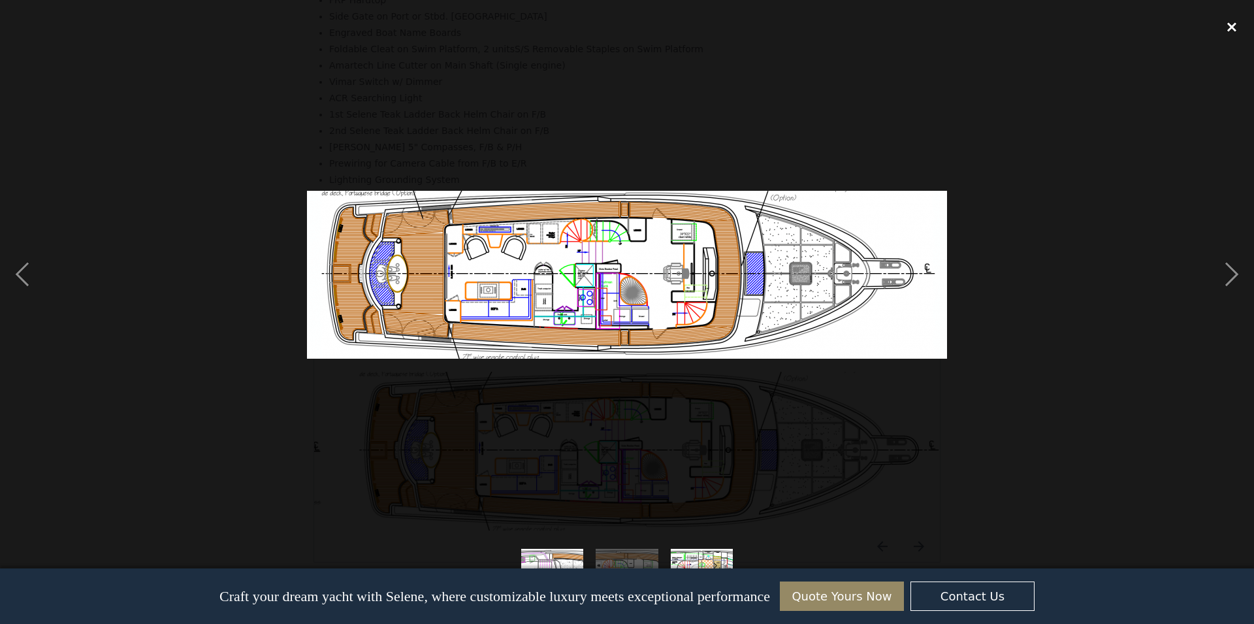
click at [1226, 27] on div "close lightbox" at bounding box center [1232, 26] width 44 height 29
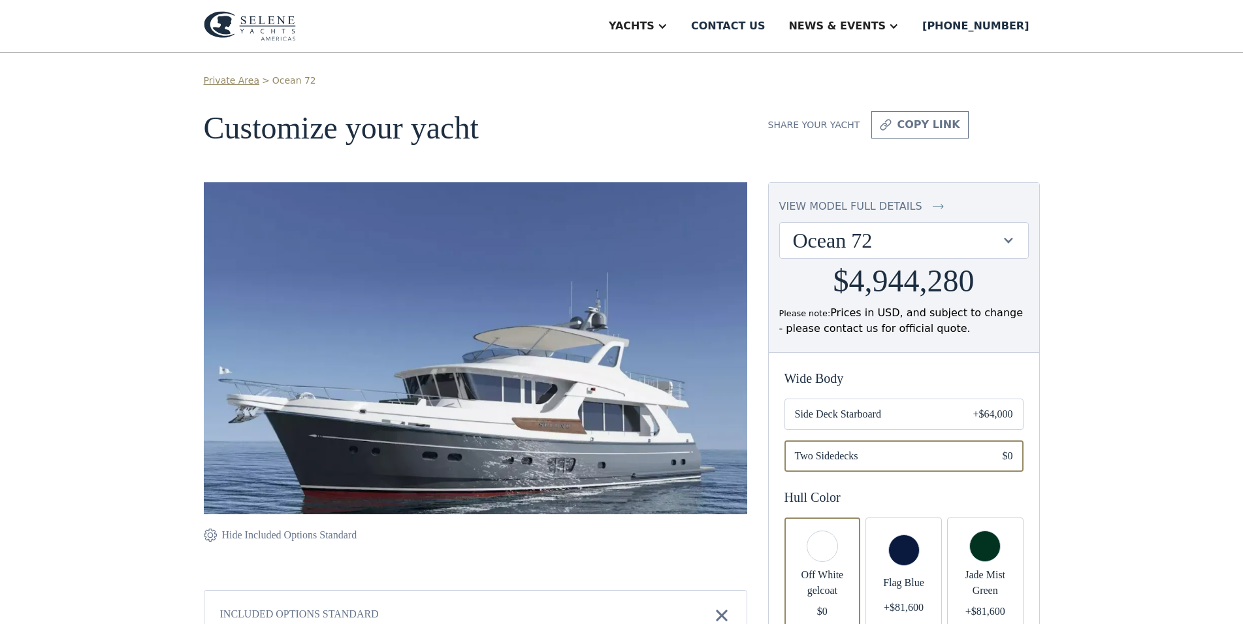
click at [858, 247] on div "Ocean 72" at bounding box center [897, 240] width 209 height 25
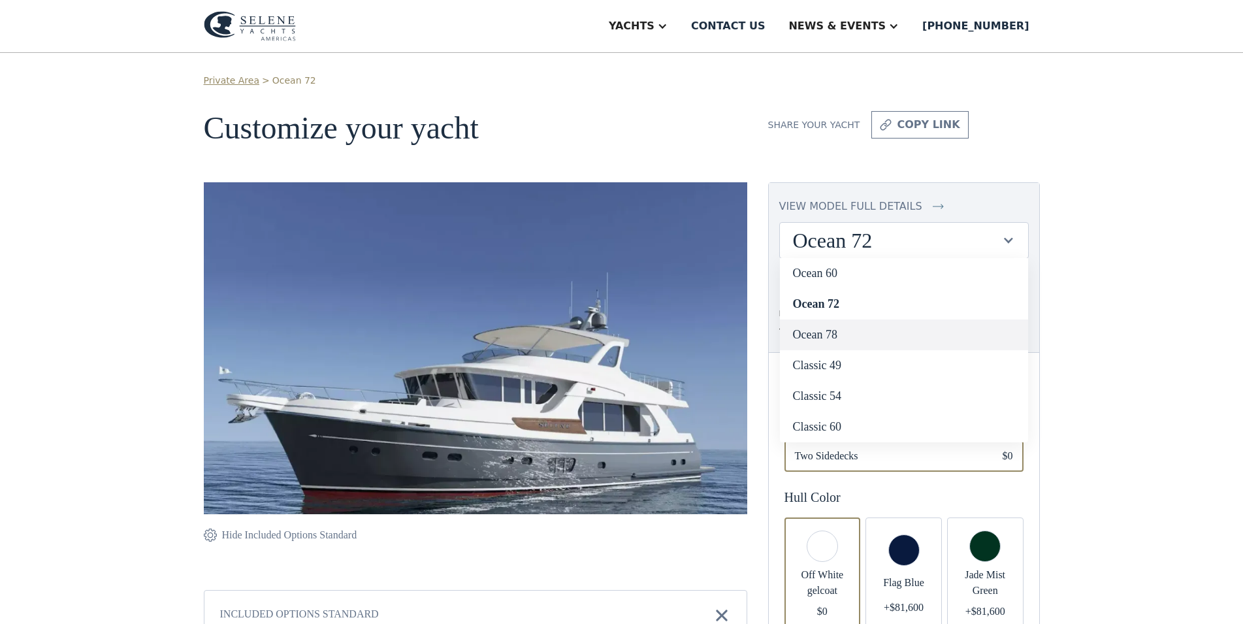
click at [832, 344] on link "Ocean 78" at bounding box center [904, 334] width 248 height 31
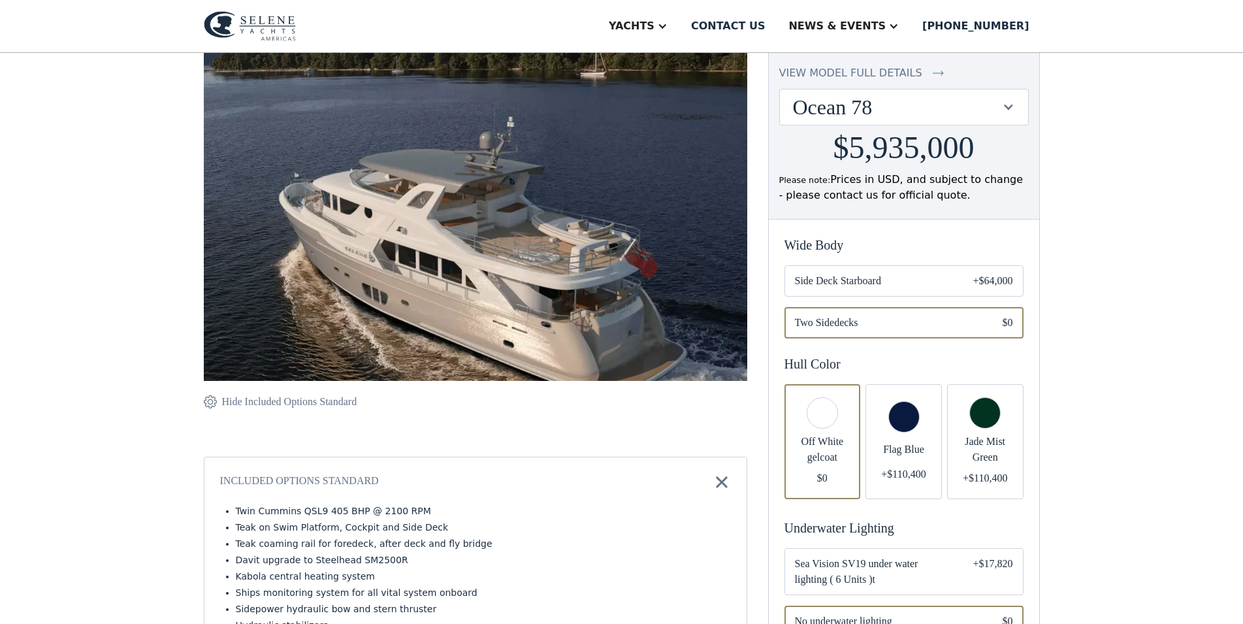
click at [930, 111] on div "Ocean 78" at bounding box center [897, 107] width 209 height 25
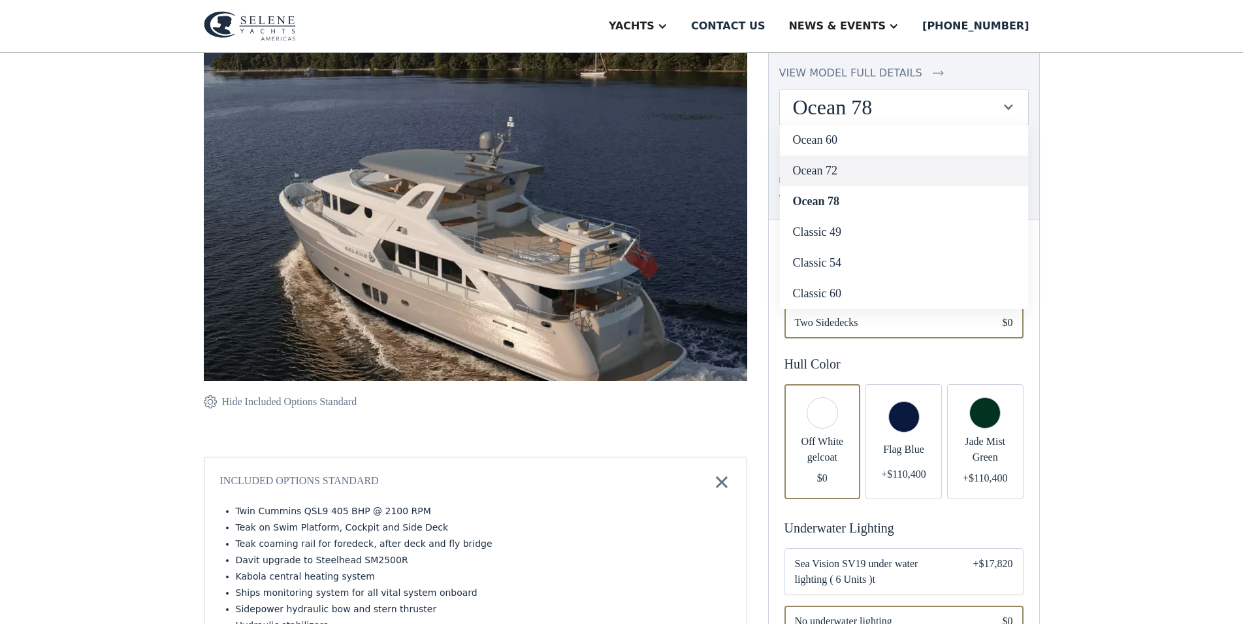
click at [864, 183] on link "Ocean 72" at bounding box center [904, 170] width 248 height 31
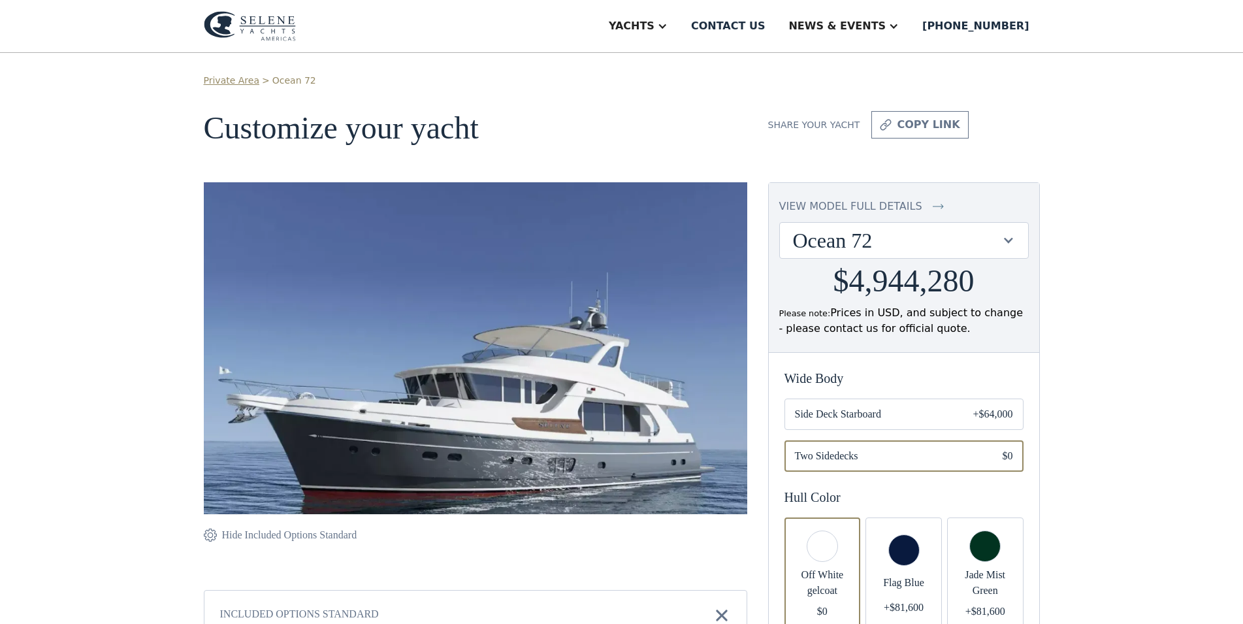
click at [816, 227] on div "Ocean 72" at bounding box center [904, 240] width 248 height 35
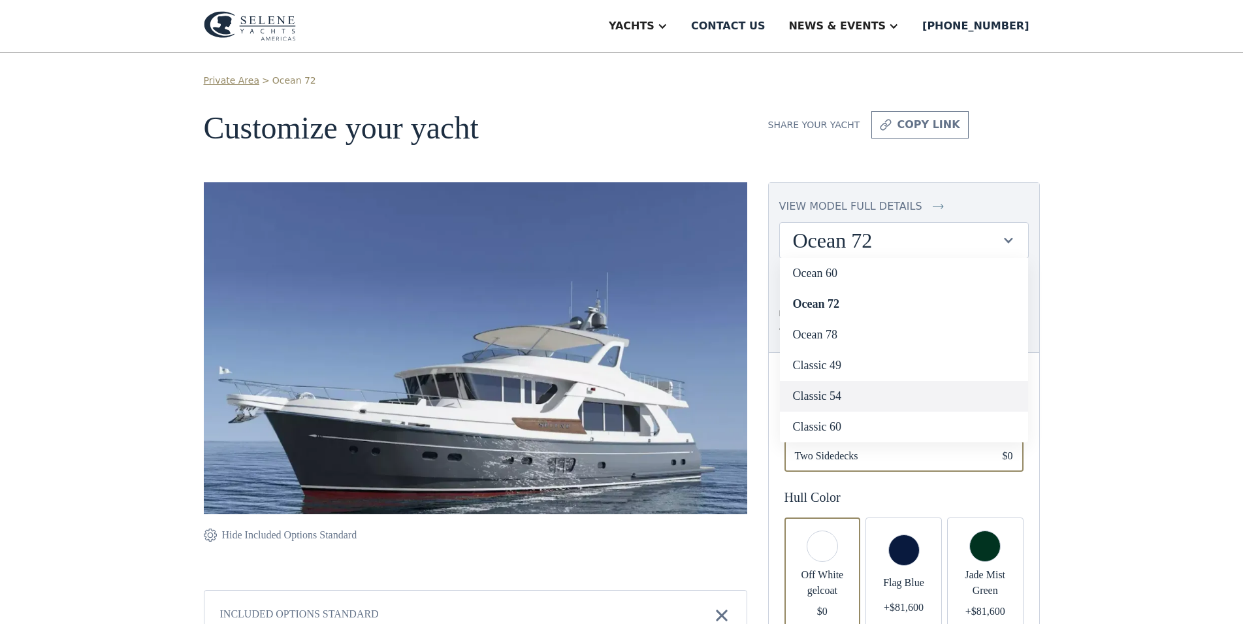
click at [821, 391] on link "Classic 54" at bounding box center [904, 396] width 248 height 31
click at [819, 400] on link "Classic 54" at bounding box center [904, 396] width 248 height 31
click at [830, 400] on link "Classic 54" at bounding box center [904, 396] width 248 height 31
click at [858, 395] on link "Classic 54" at bounding box center [904, 396] width 248 height 31
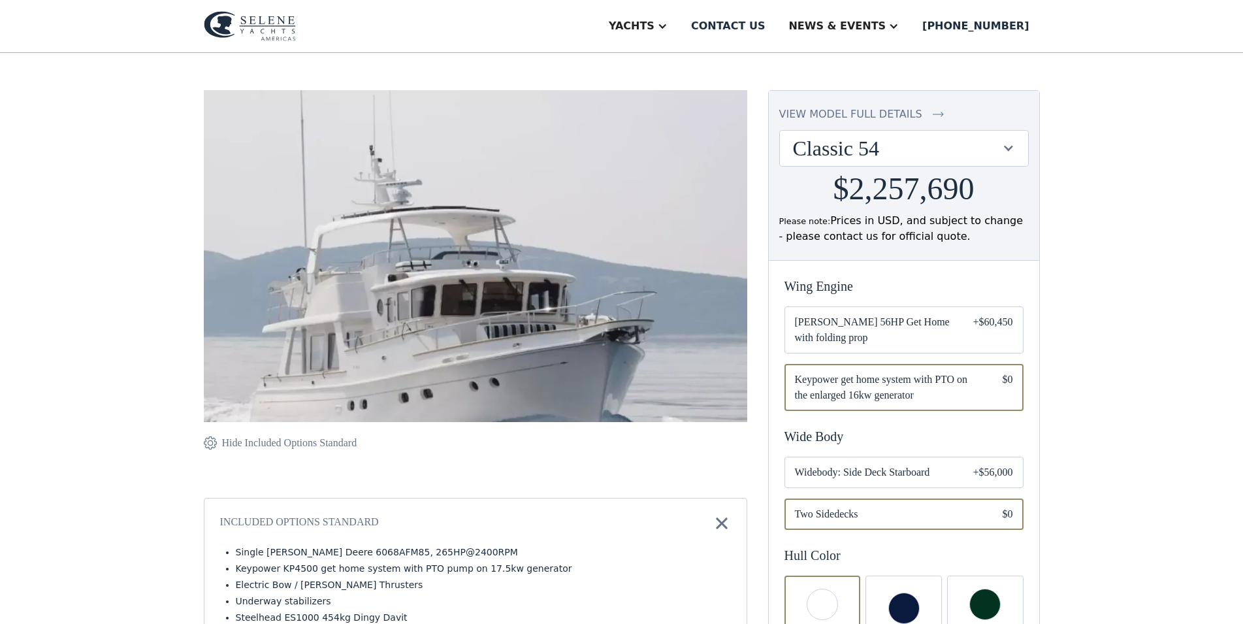
scroll to position [200, 0]
